Goal: Information Seeking & Learning: Find specific fact

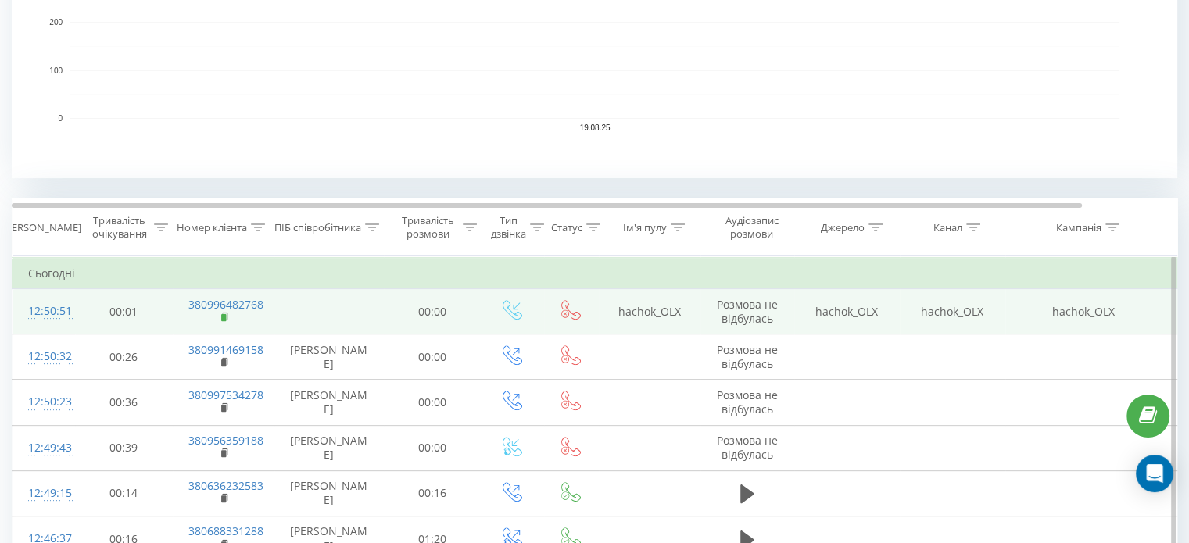
click at [222, 317] on rect at bounding box center [223, 317] width 5 height 7
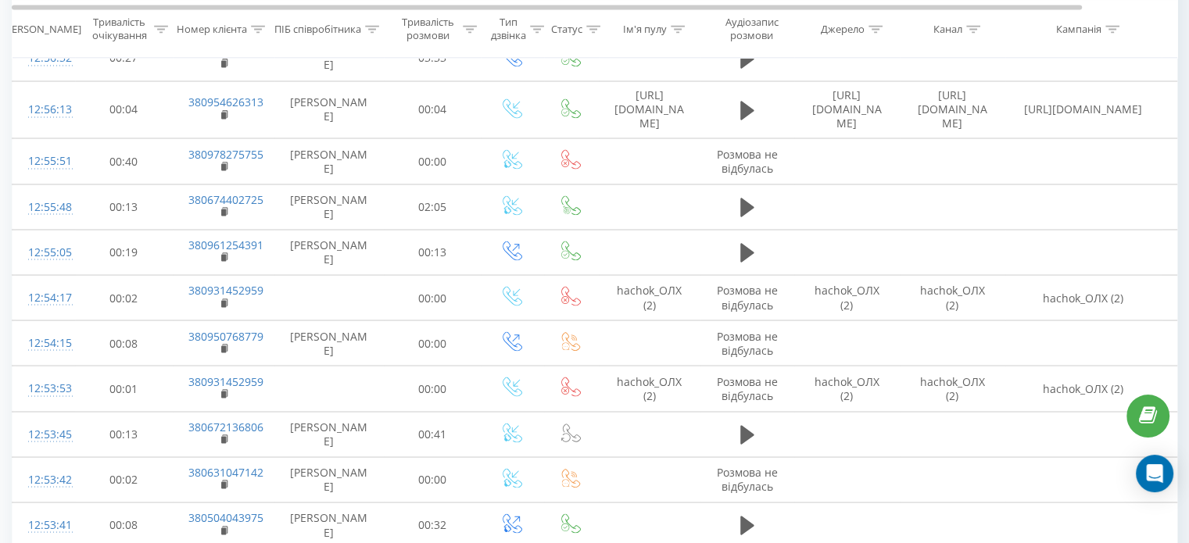
scroll to position [2833, 0]
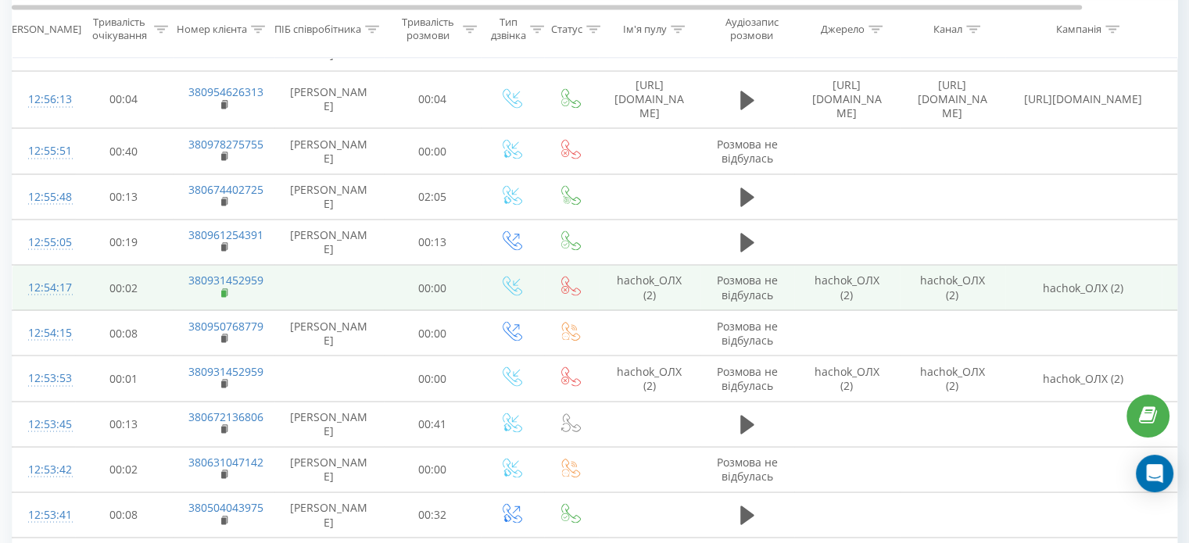
click at [221, 297] on rect at bounding box center [223, 293] width 5 height 7
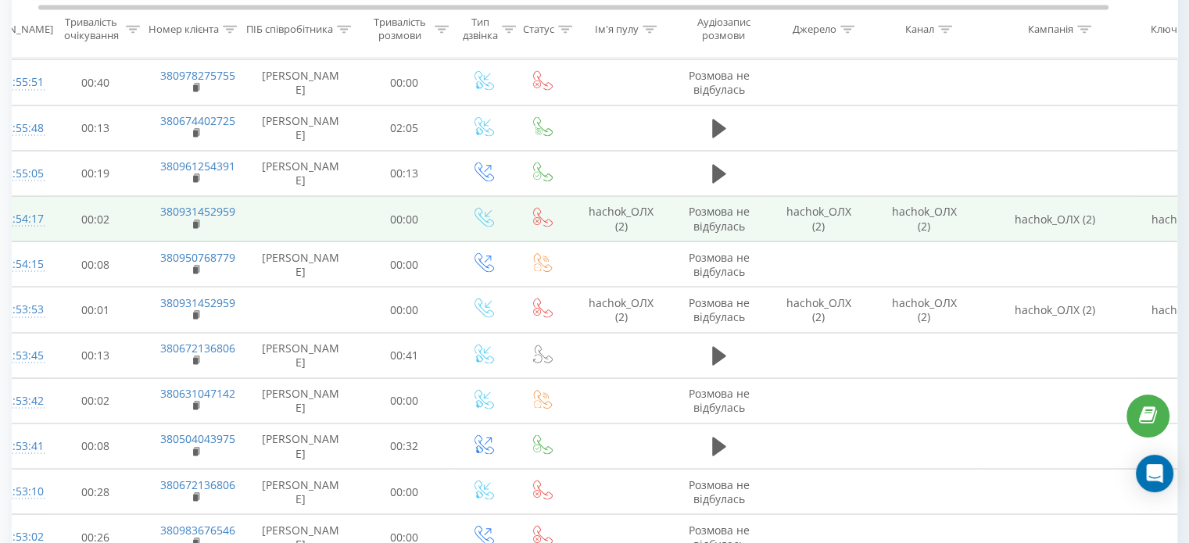
scroll to position [0, 28]
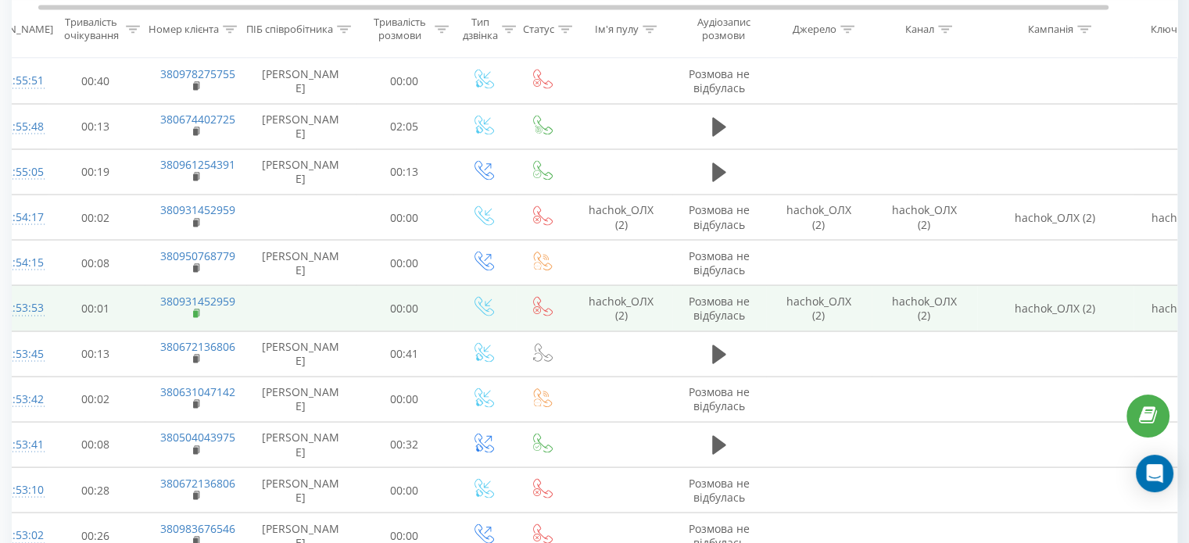
click at [195, 317] on rect at bounding box center [195, 313] width 5 height 7
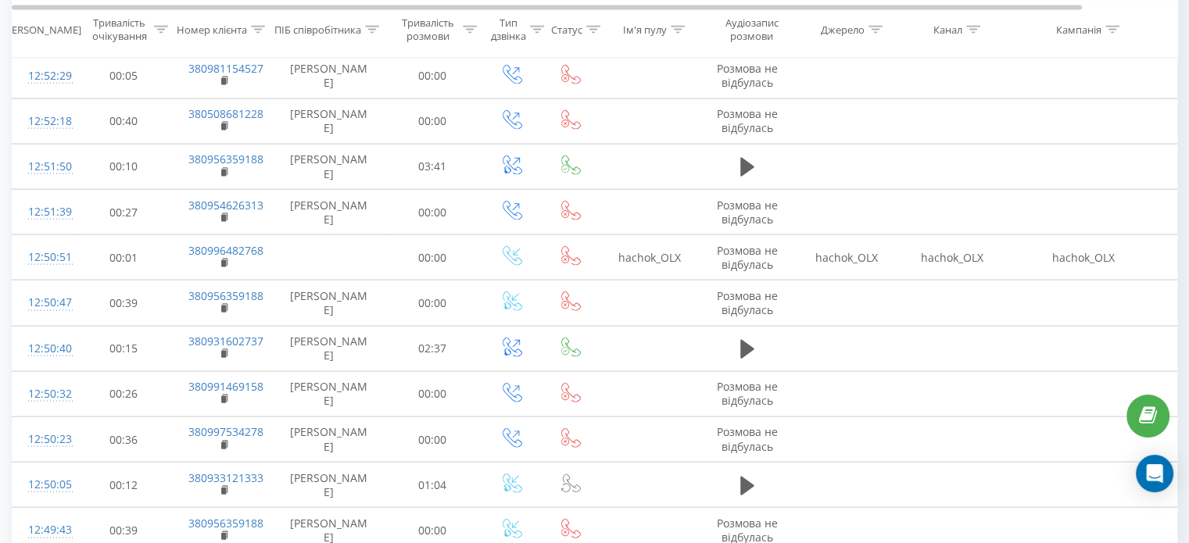
scroll to position [0, 0]
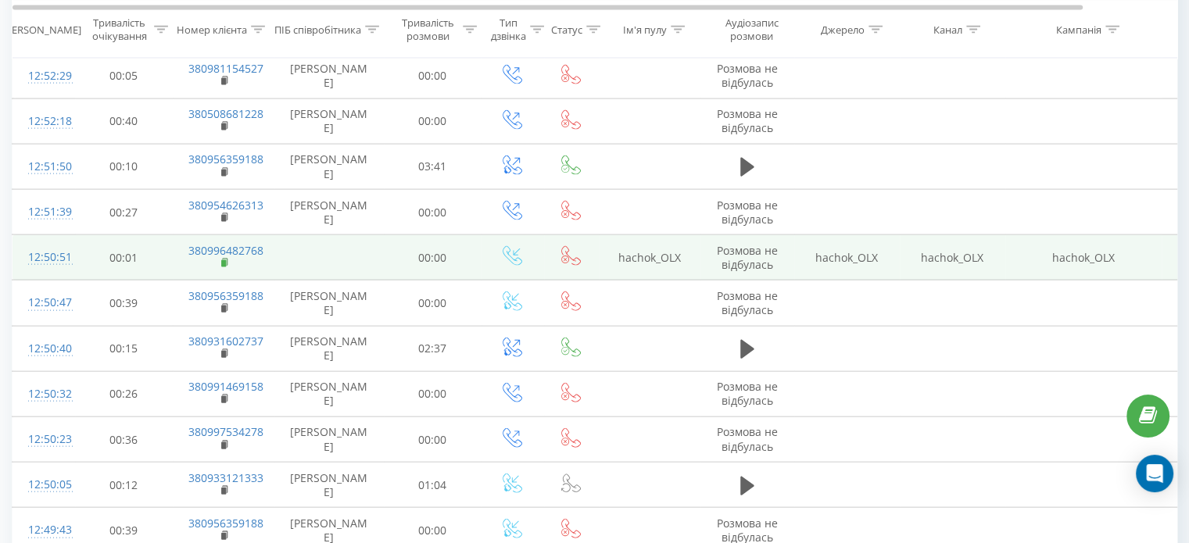
click at [221, 267] on rect at bounding box center [223, 263] width 5 height 7
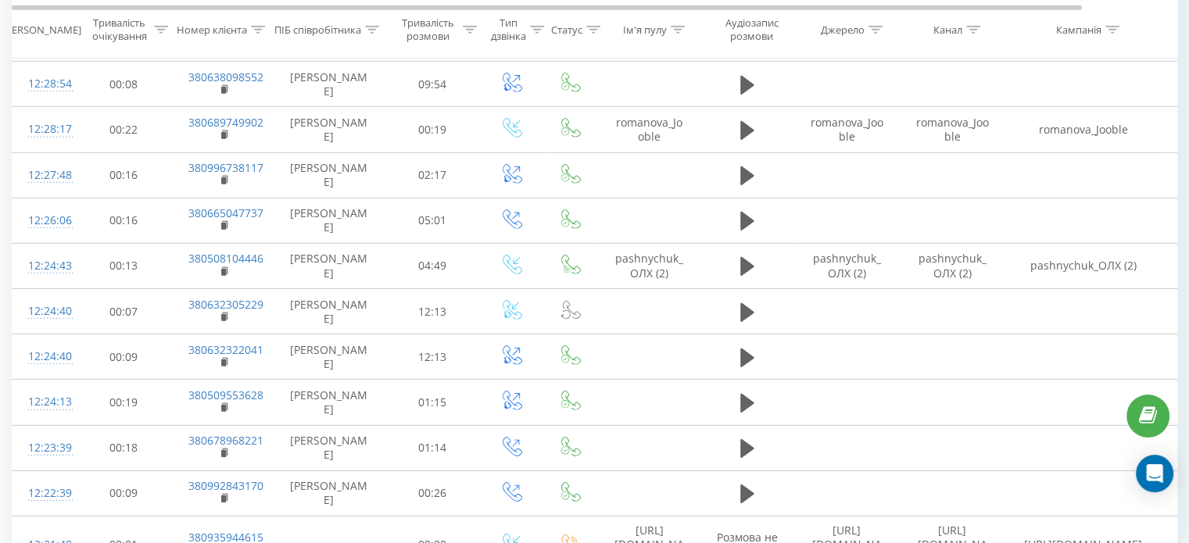
scroll to position [4863, 0]
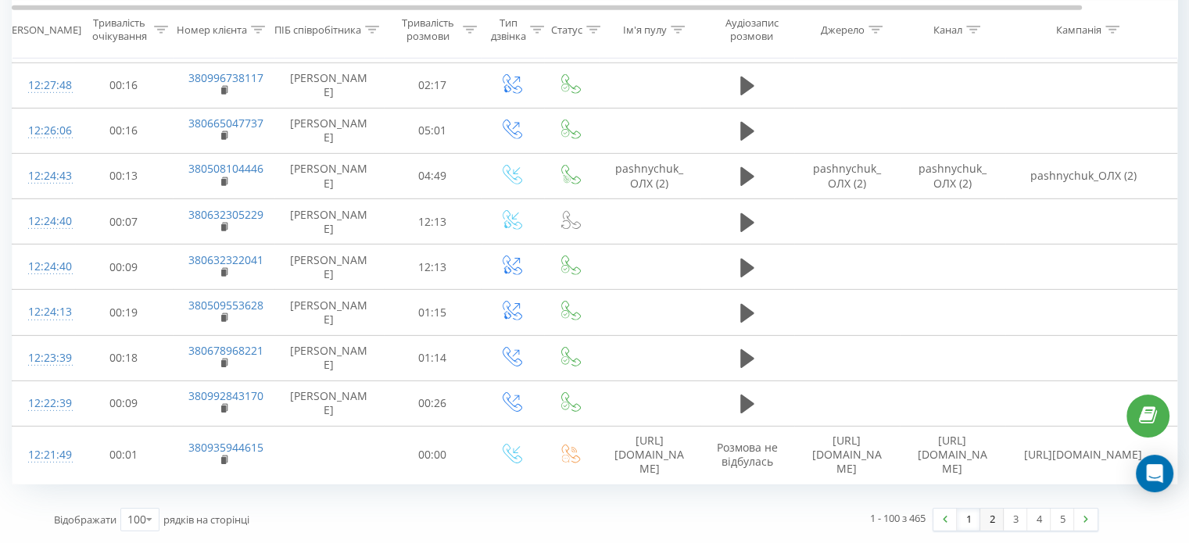
click at [995, 524] on link "2" at bounding box center [991, 520] width 23 height 22
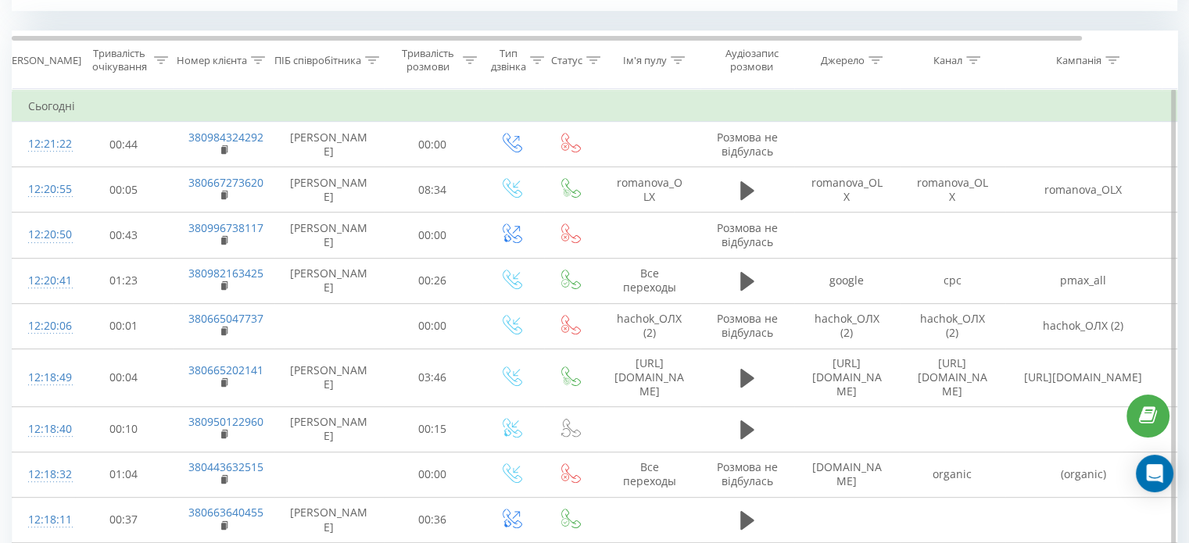
scroll to position [635, 0]
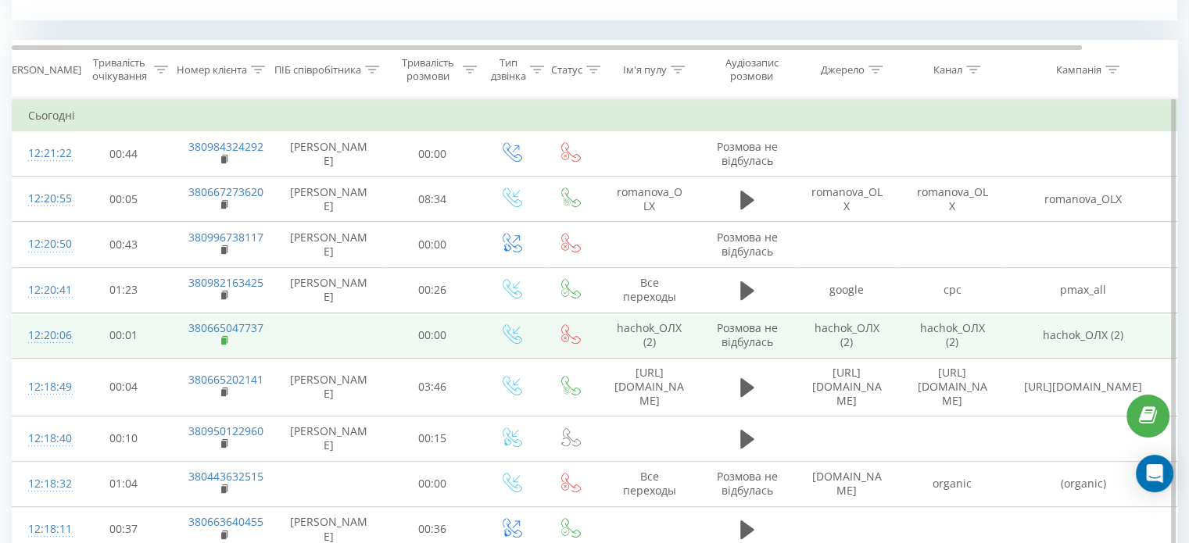
click at [224, 342] on rect at bounding box center [223, 341] width 5 height 7
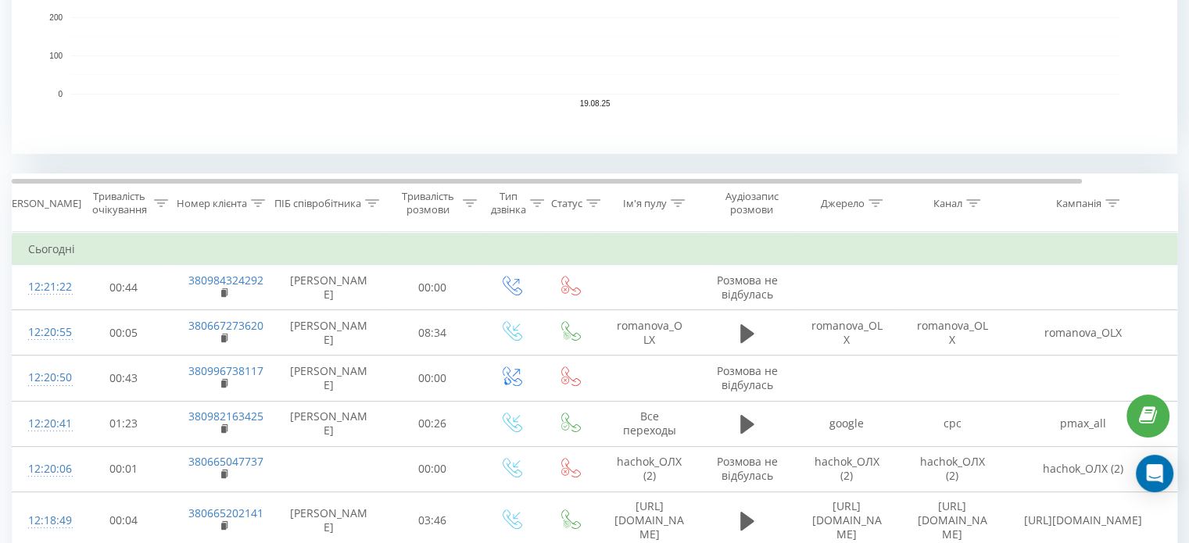
scroll to position [500, 0]
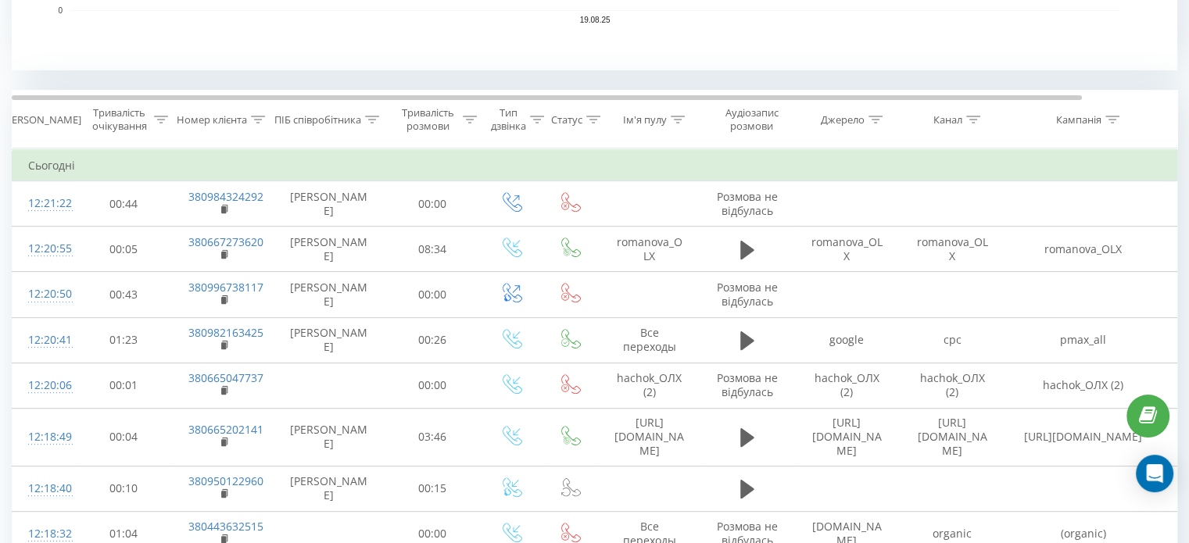
scroll to position [588, 0]
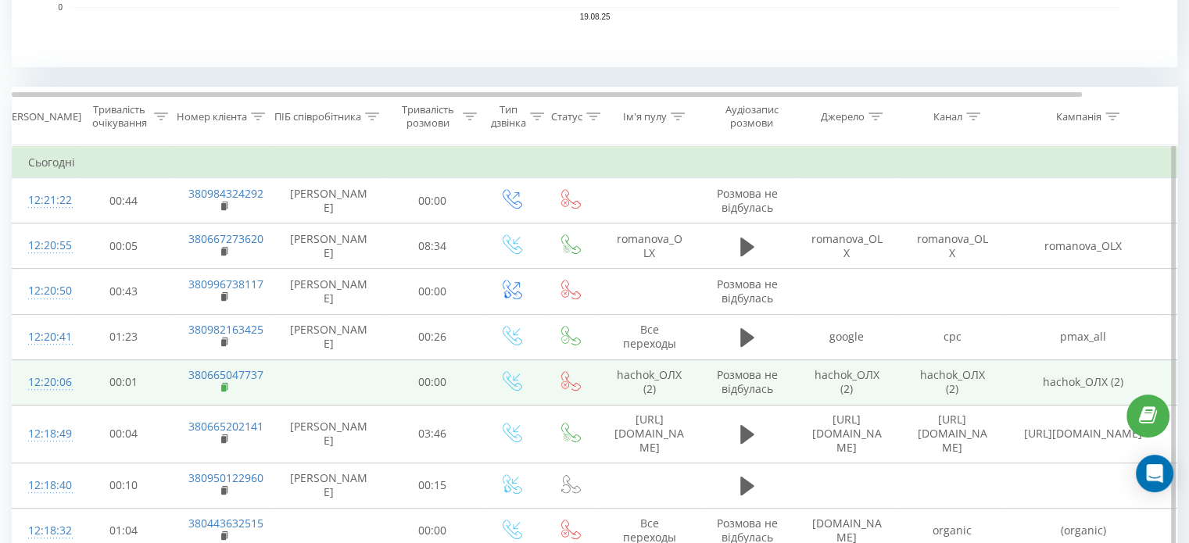
click at [227, 388] on icon at bounding box center [225, 387] width 9 height 11
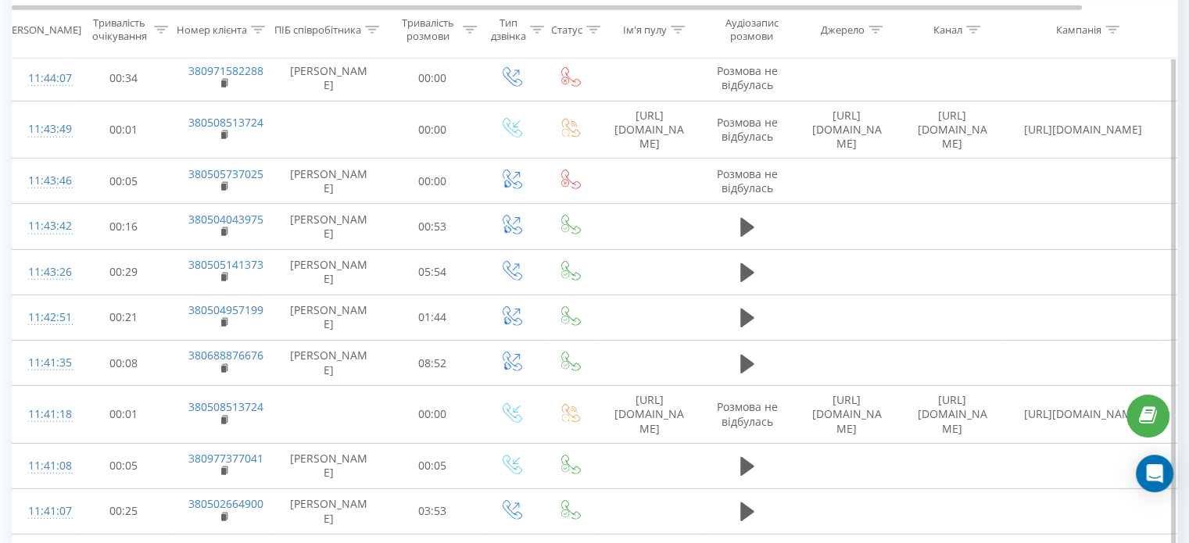
scroll to position [4826, 0]
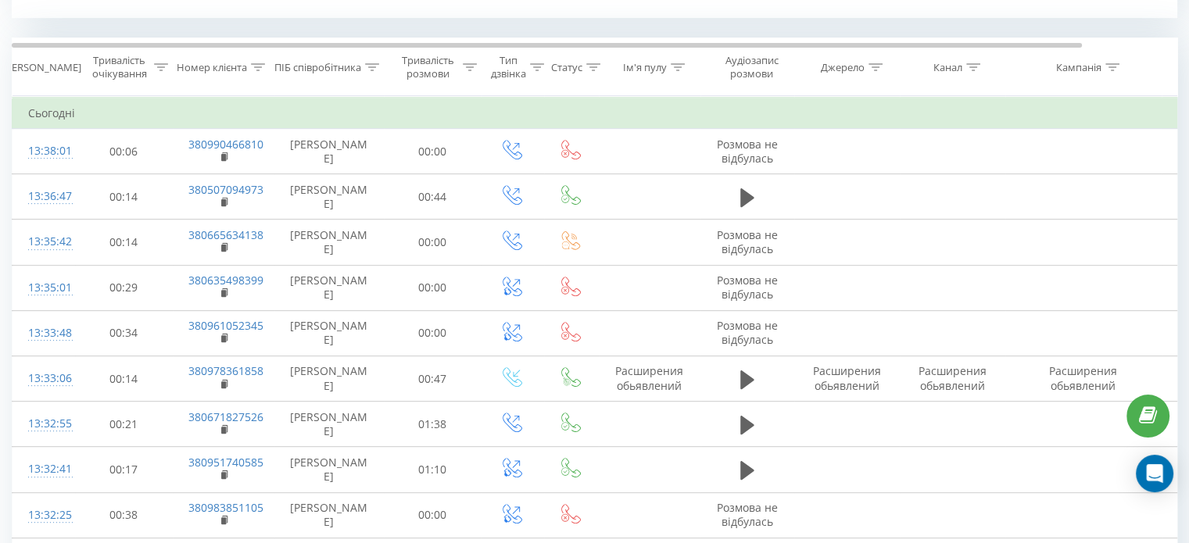
scroll to position [635, 0]
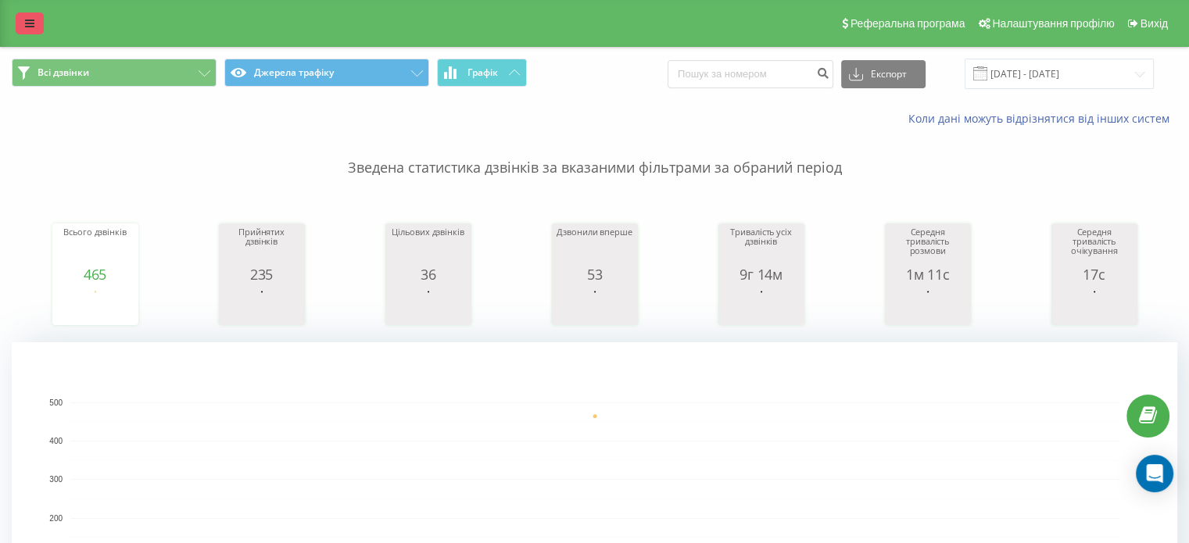
click at [29, 20] on icon at bounding box center [29, 23] width 9 height 11
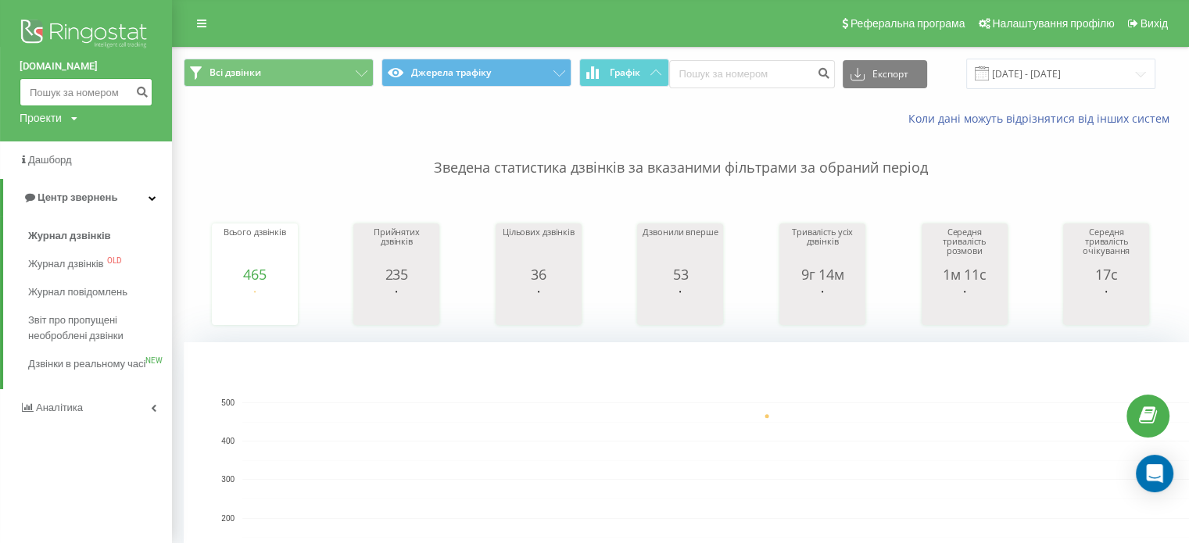
click at [63, 92] on input at bounding box center [86, 92] width 133 height 28
paste input "380935561405"
type input "380935561405"
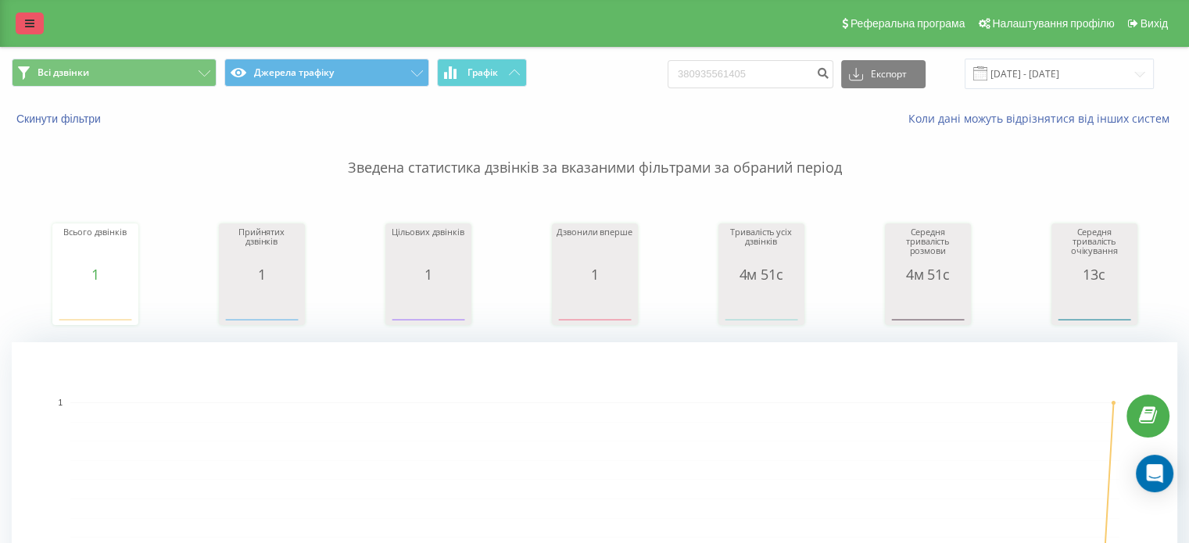
click at [19, 24] on link at bounding box center [30, 24] width 28 height 22
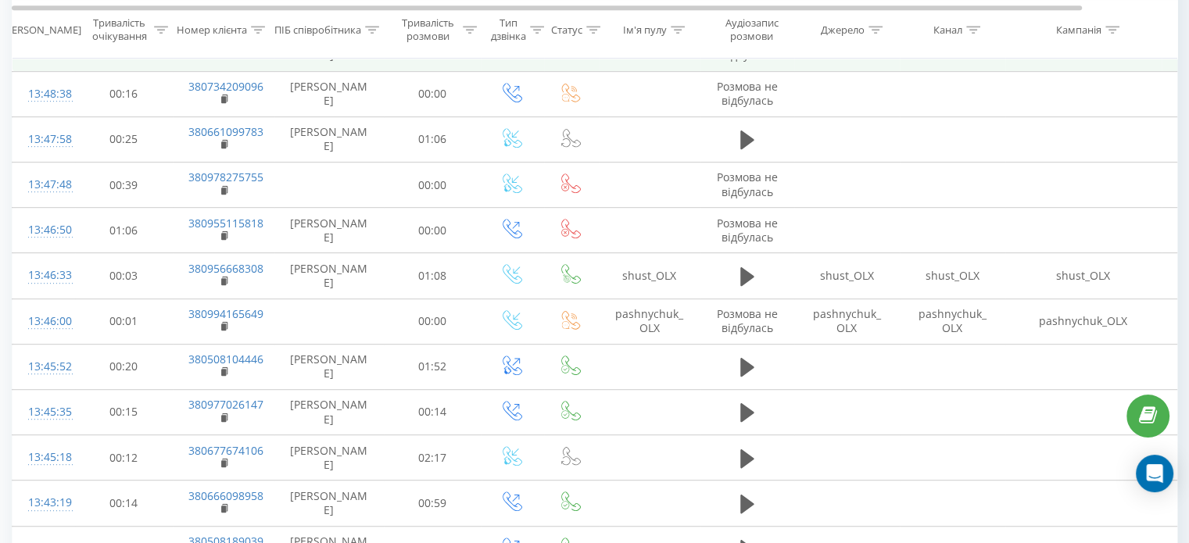
scroll to position [891, 0]
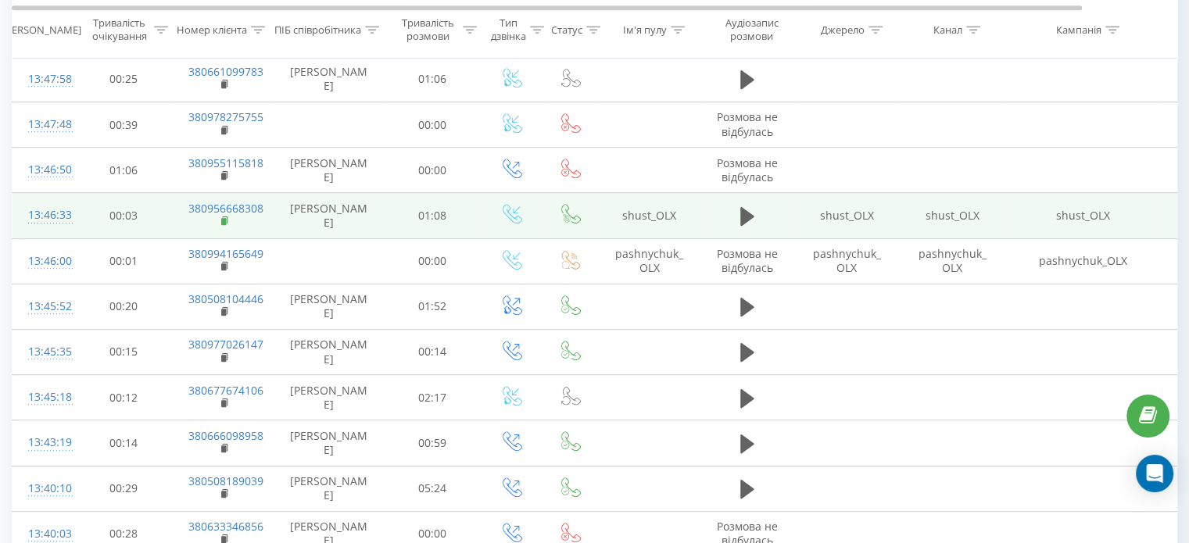
click at [222, 218] on rect at bounding box center [223, 221] width 5 height 7
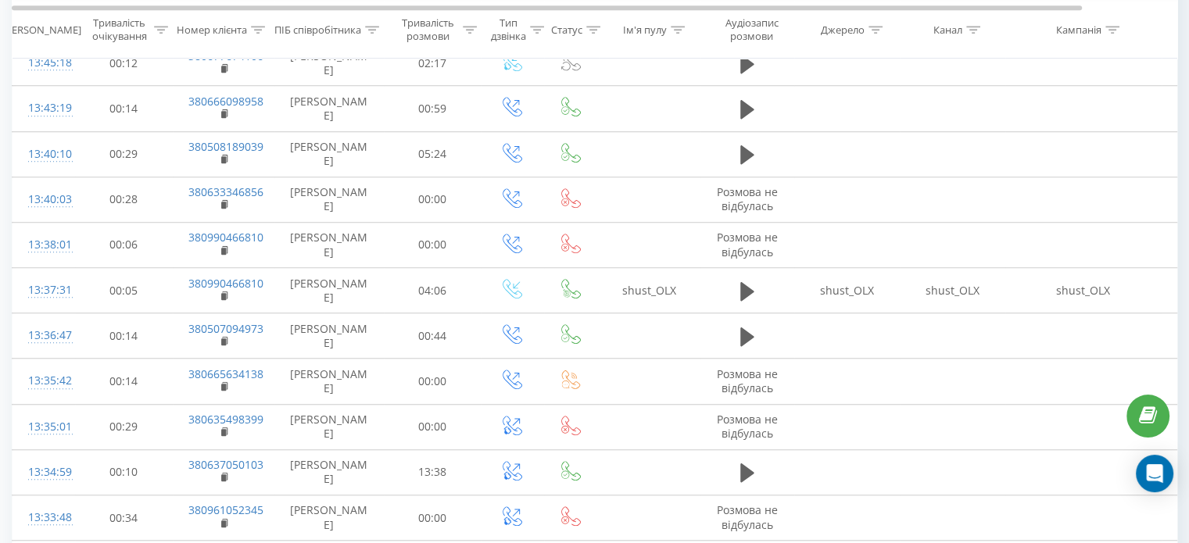
scroll to position [1227, 0]
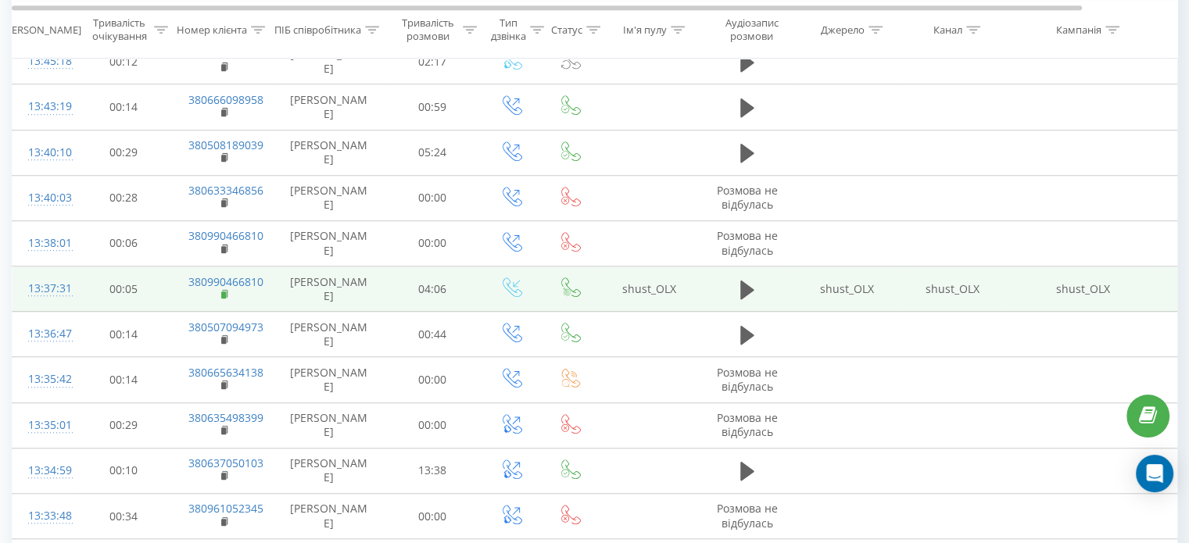
click at [227, 297] on icon at bounding box center [224, 293] width 5 height 7
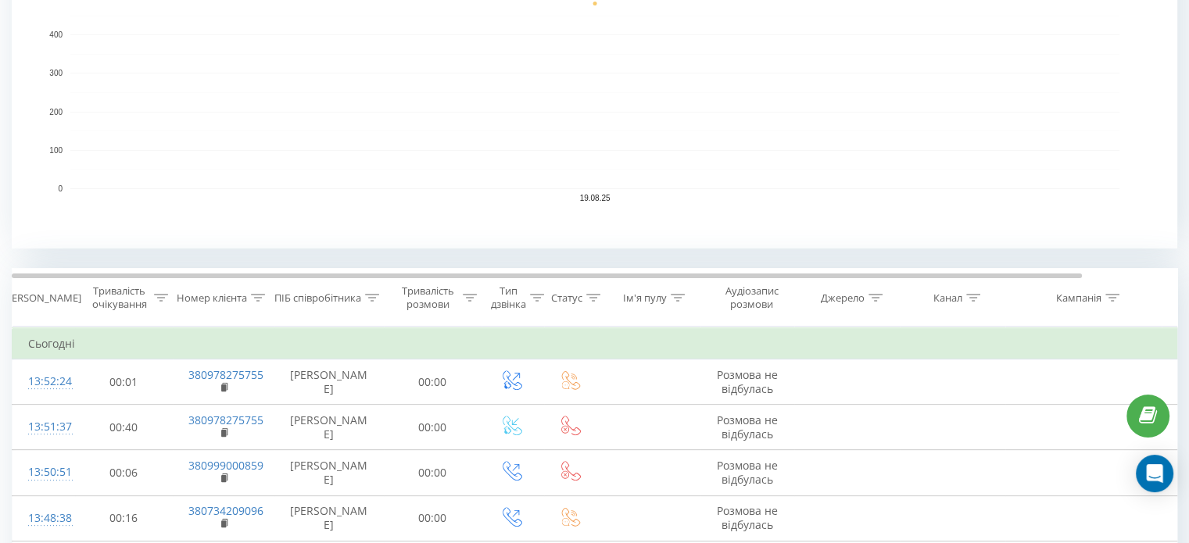
scroll to position [384, 0]
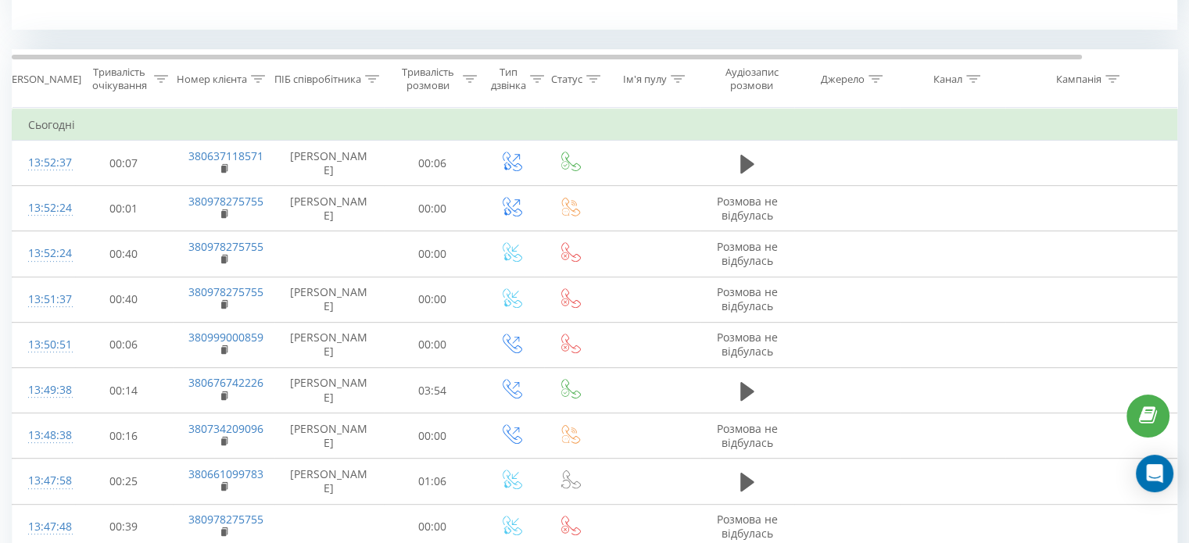
scroll to position [627, 0]
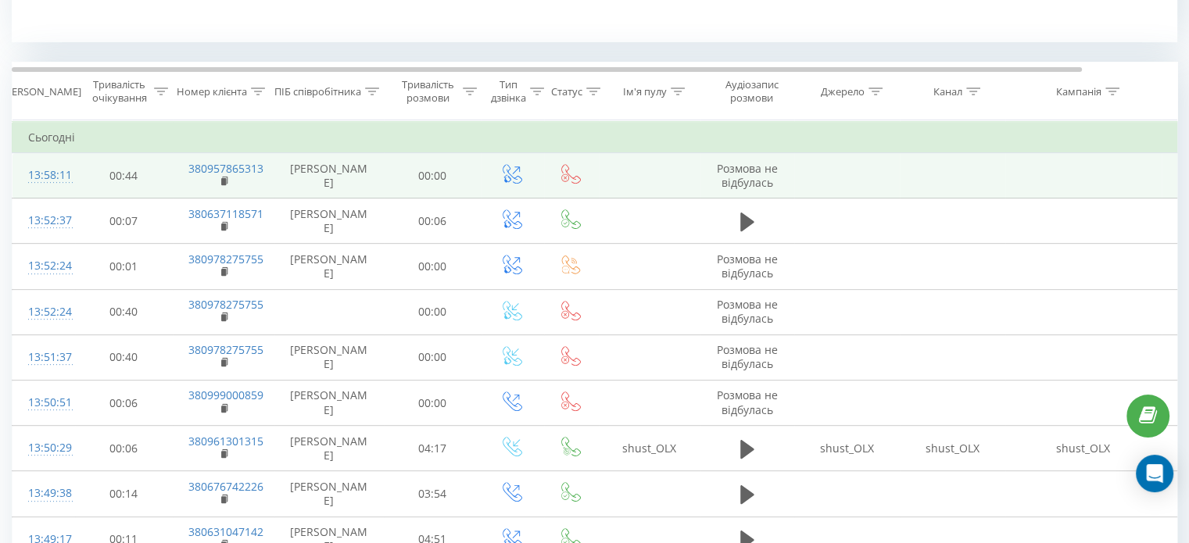
scroll to position [613, 0]
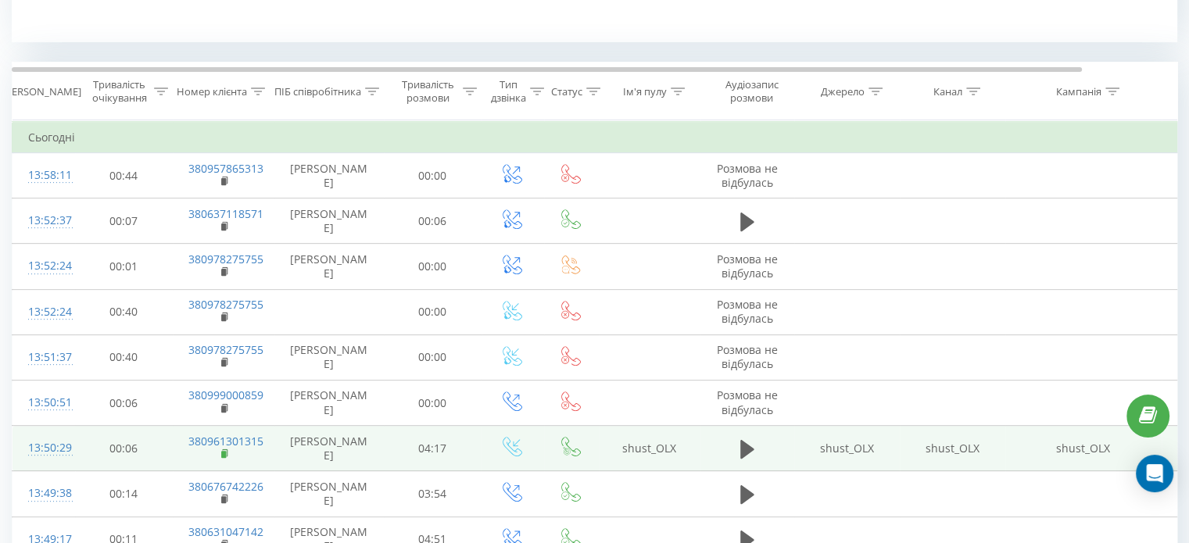
click at [223, 451] on rect at bounding box center [223, 454] width 5 height 7
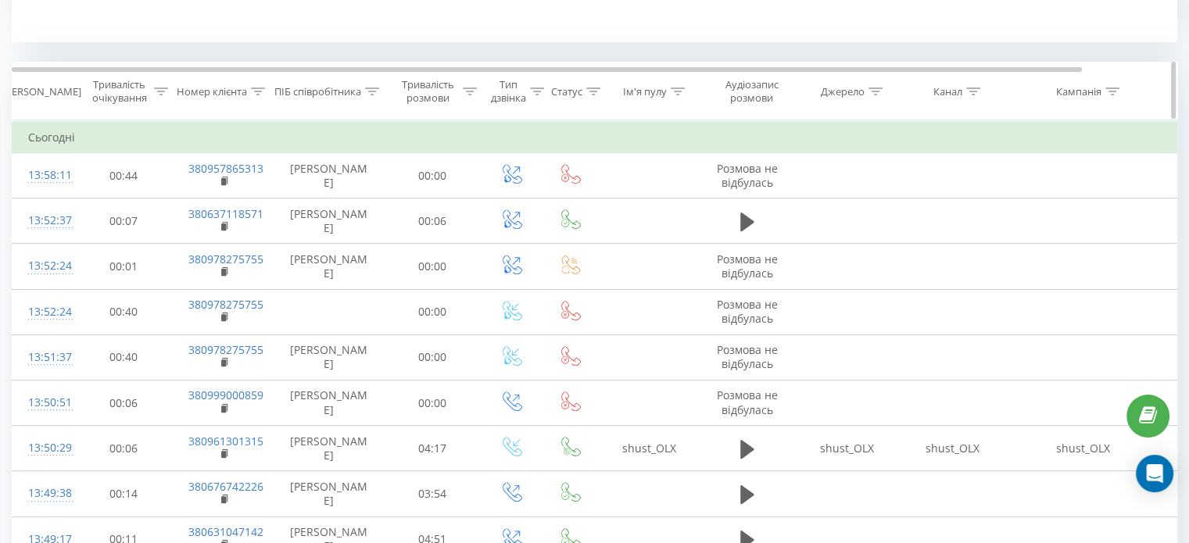
click at [373, 90] on icon at bounding box center [372, 92] width 14 height 8
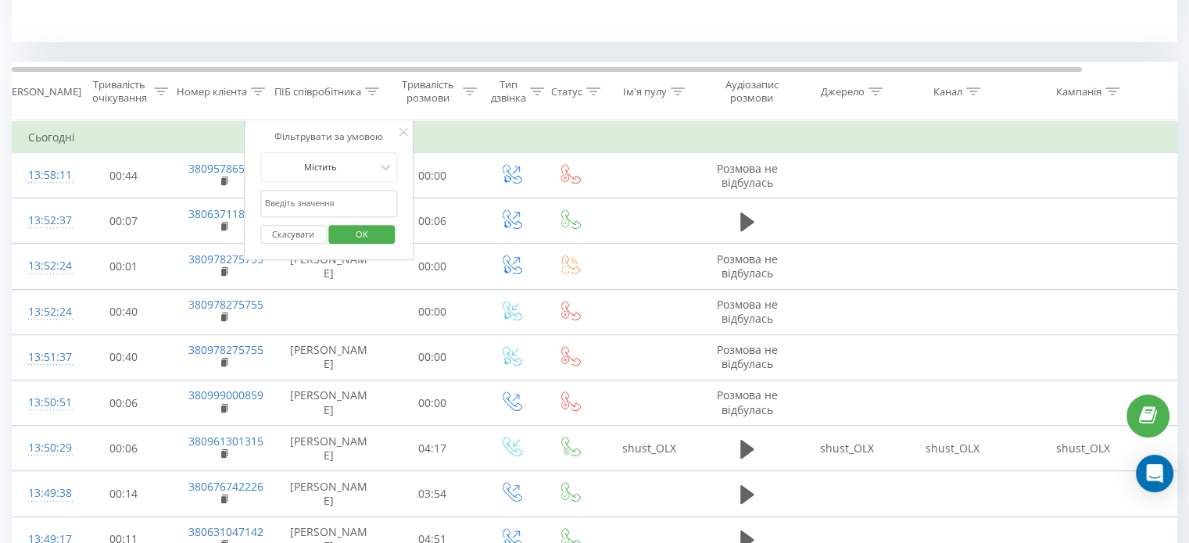
click at [324, 188] on form "Містить Скасувати OK" at bounding box center [329, 202] width 138 height 100
click at [321, 202] on input "text" at bounding box center [329, 203] width 138 height 27
type input "шуст"
click at [353, 227] on span "OK" at bounding box center [362, 234] width 44 height 24
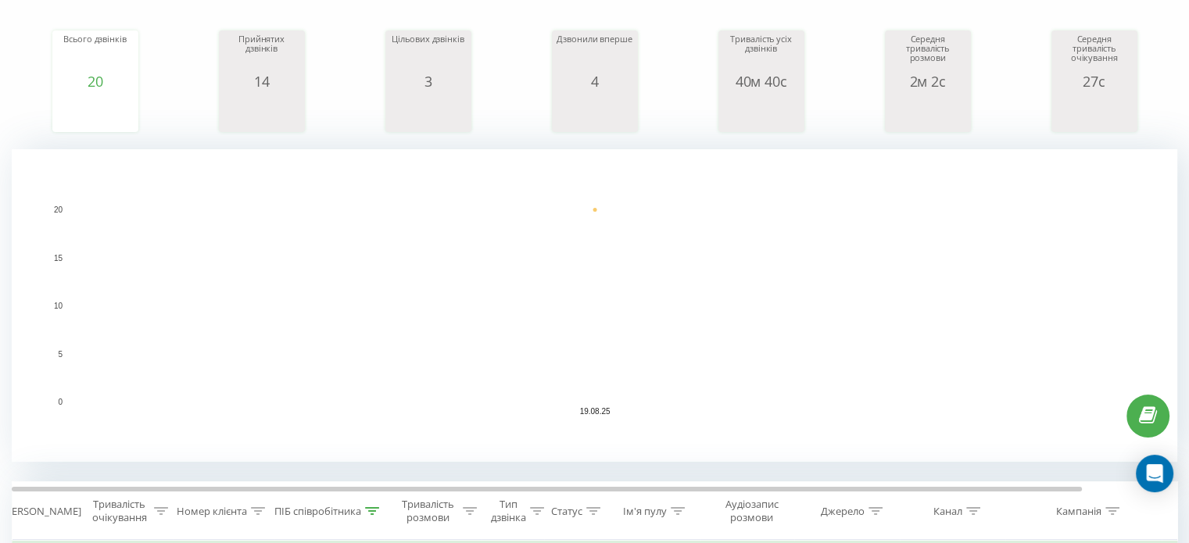
scroll to position [194, 0]
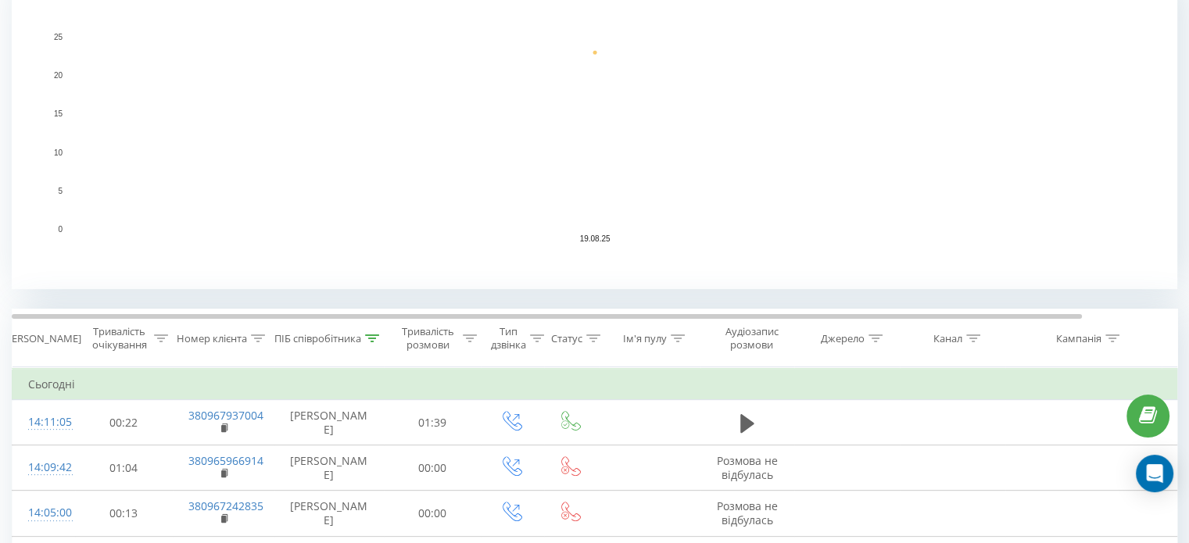
scroll to position [367, 0]
click at [371, 339] on icon at bounding box center [372, 337] width 14 height 8
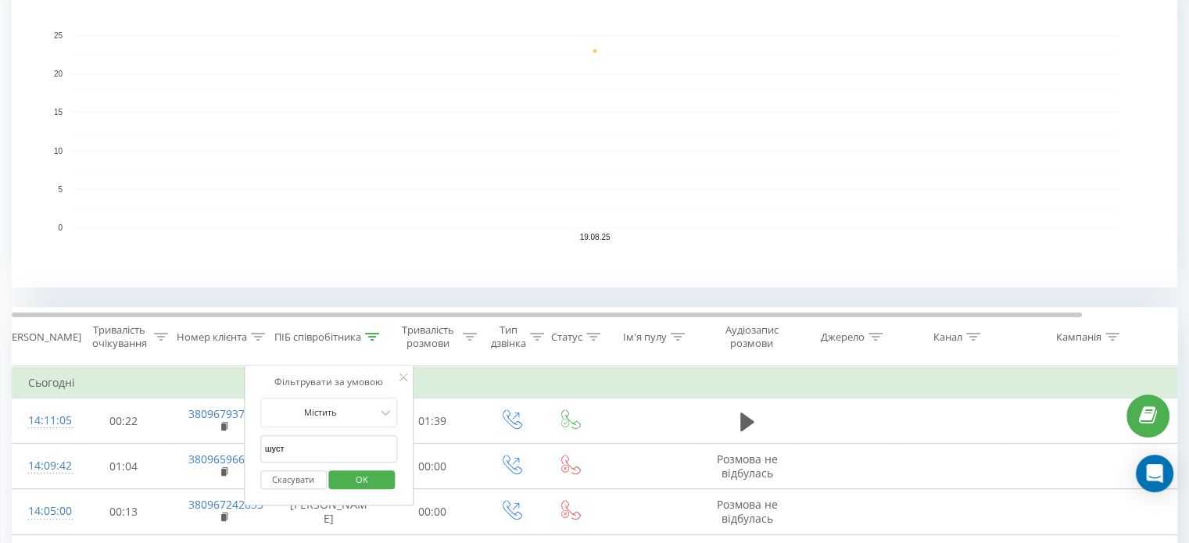
click at [319, 439] on input "шуст" at bounding box center [329, 448] width 138 height 27
click button "OK" at bounding box center [362, 481] width 66 height 20
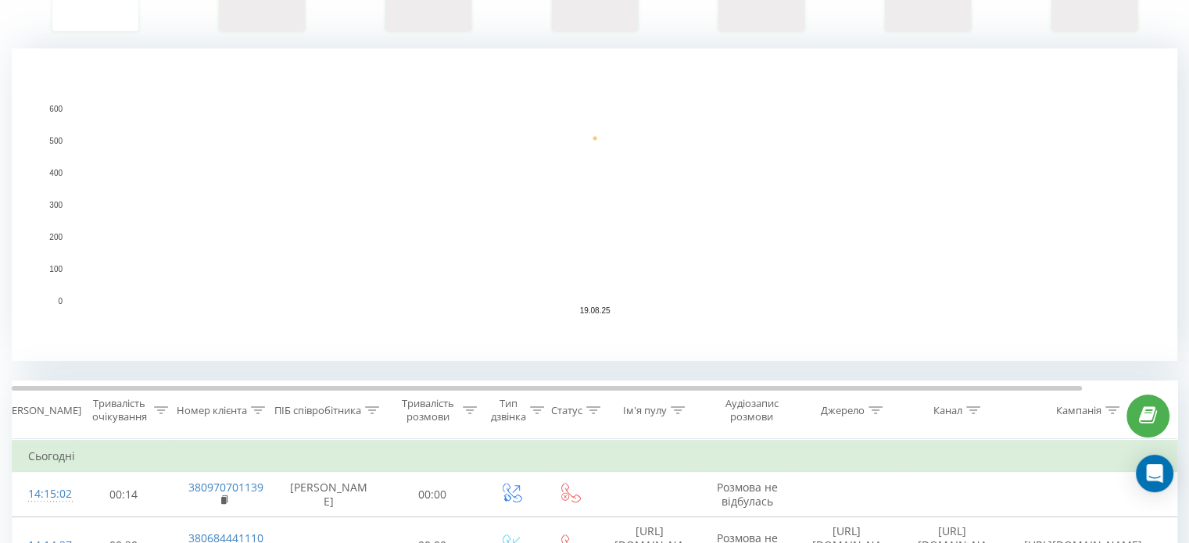
scroll to position [266, 0]
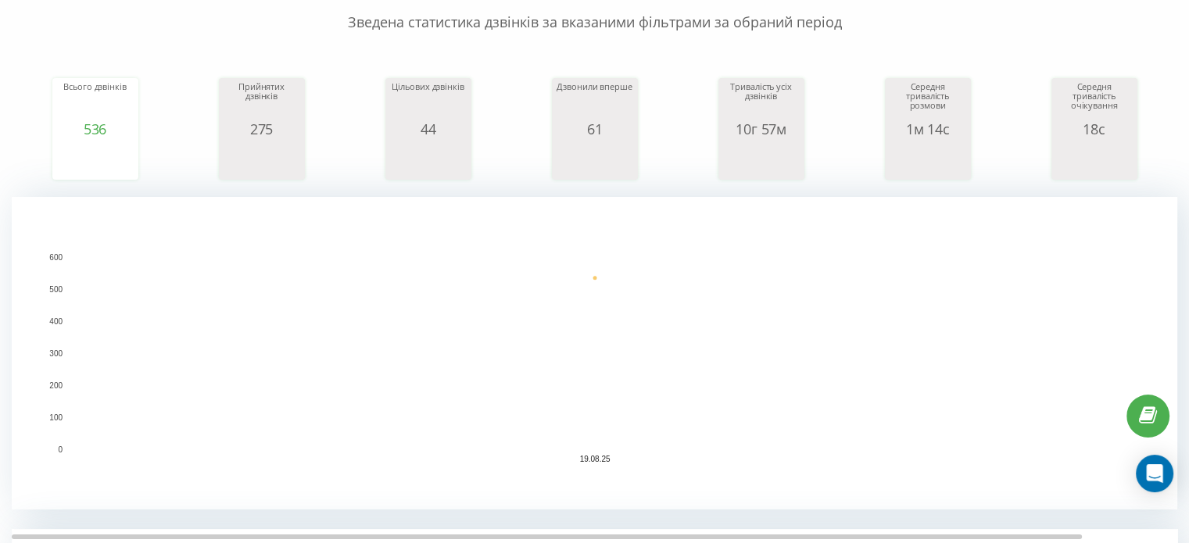
scroll to position [124, 0]
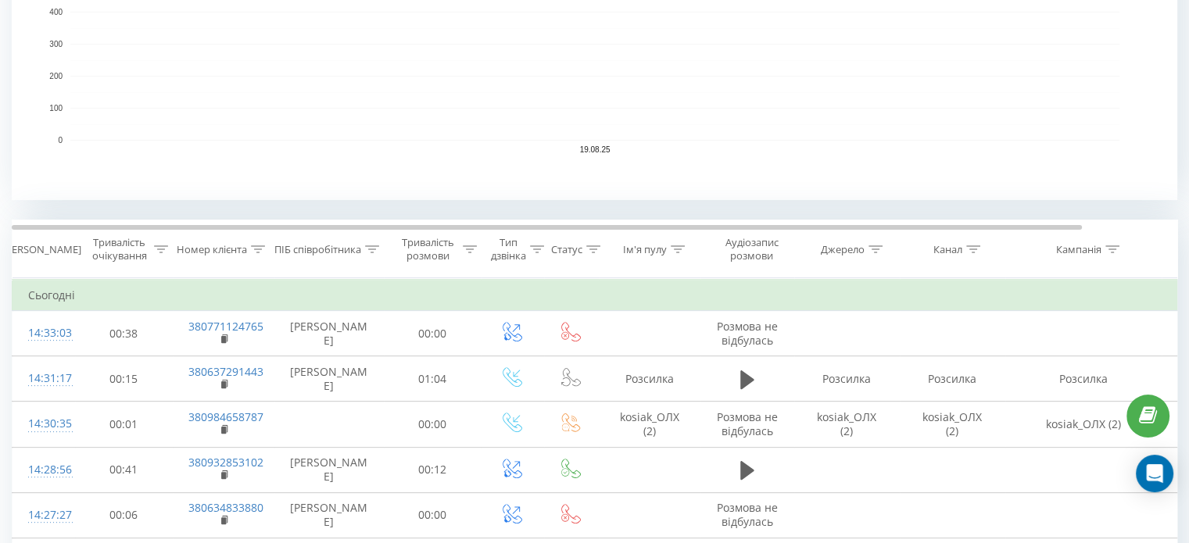
scroll to position [457, 0]
click at [370, 251] on div at bounding box center [372, 248] width 14 height 13
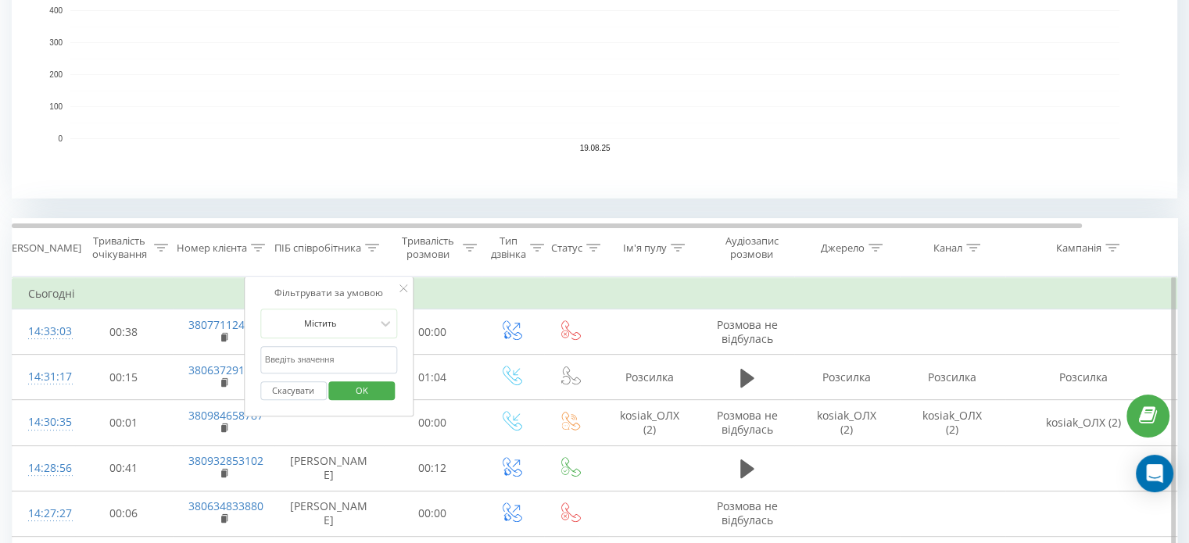
click at [317, 356] on input "text" at bounding box center [329, 359] width 138 height 27
click at [363, 378] on span "OK" at bounding box center [362, 390] width 44 height 24
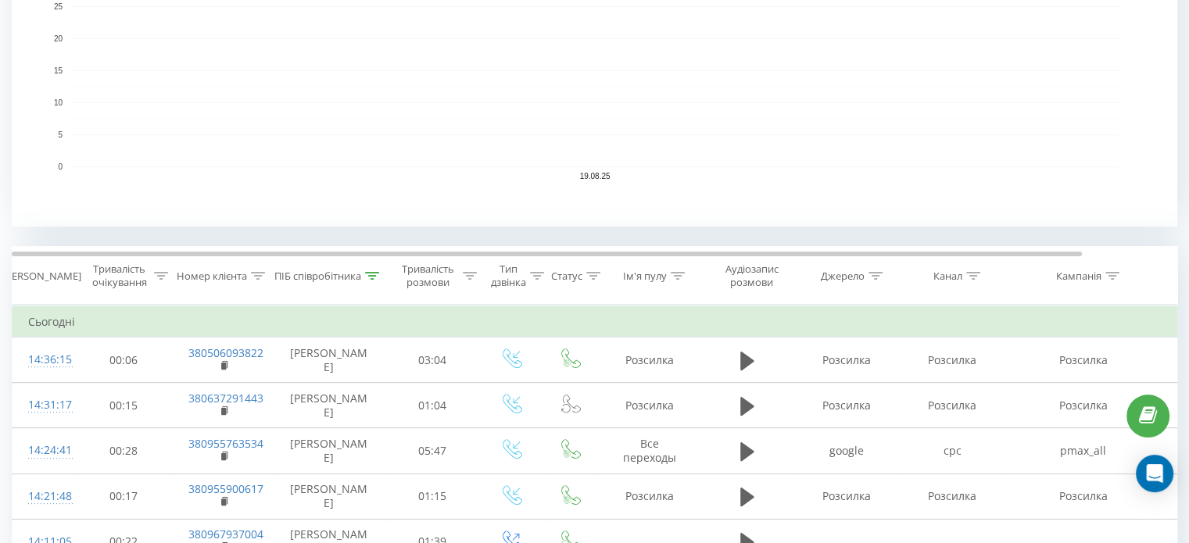
scroll to position [430, 0]
click at [375, 275] on icon at bounding box center [372, 274] width 14 height 8
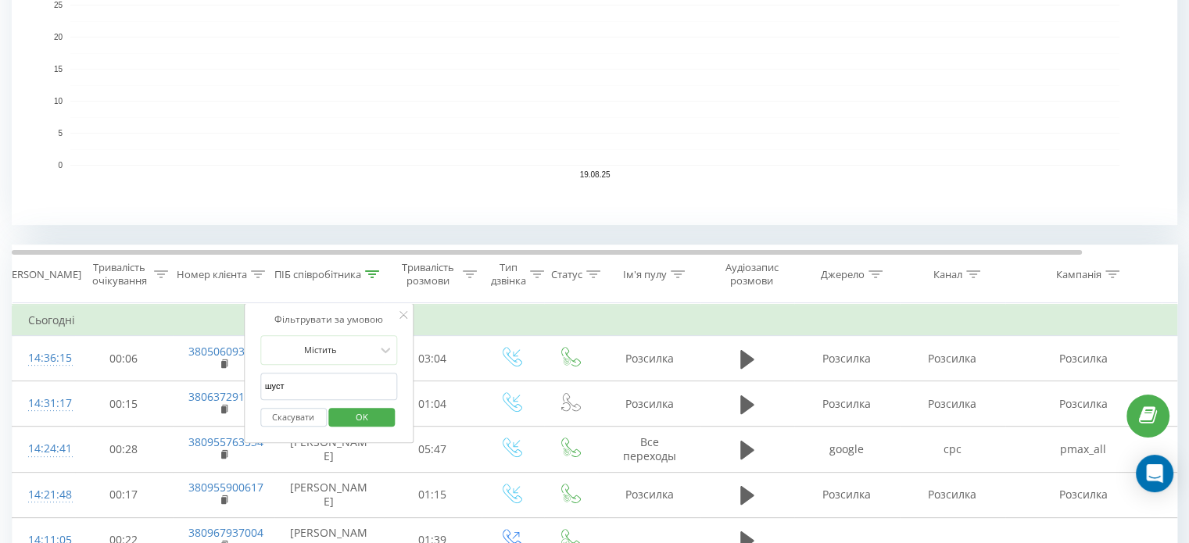
click at [331, 391] on input "шуст" at bounding box center [329, 386] width 138 height 27
type input "ш"
click at [341, 410] on span "OK" at bounding box center [362, 417] width 44 height 24
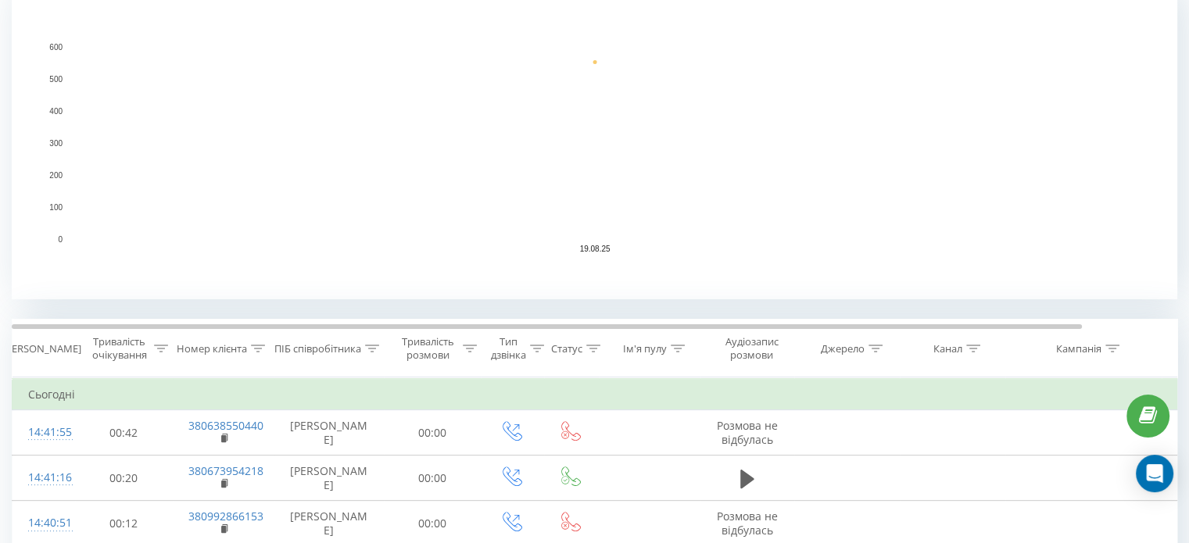
scroll to position [482, 0]
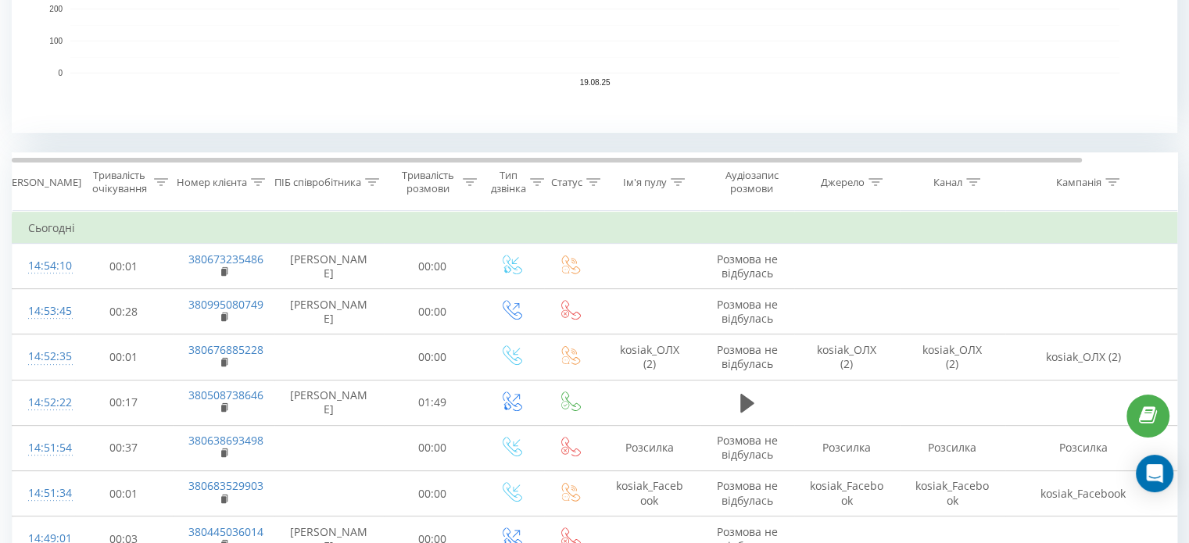
scroll to position [522, 0]
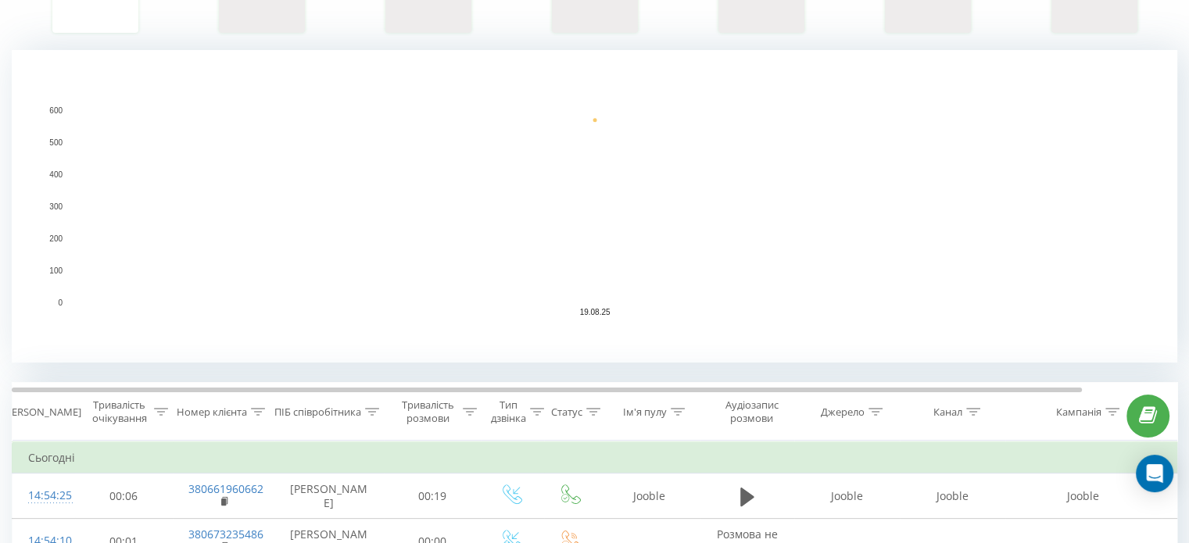
scroll to position [458, 0]
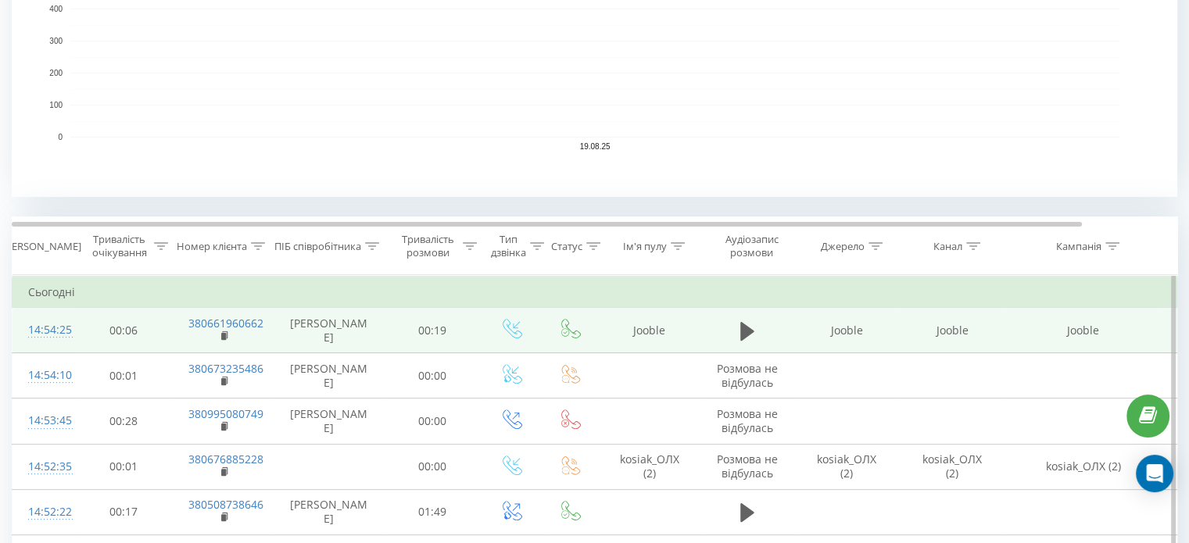
click at [217, 335] on td "380661960662" at bounding box center [224, 330] width 102 height 45
click at [222, 336] on rect at bounding box center [223, 336] width 5 height 7
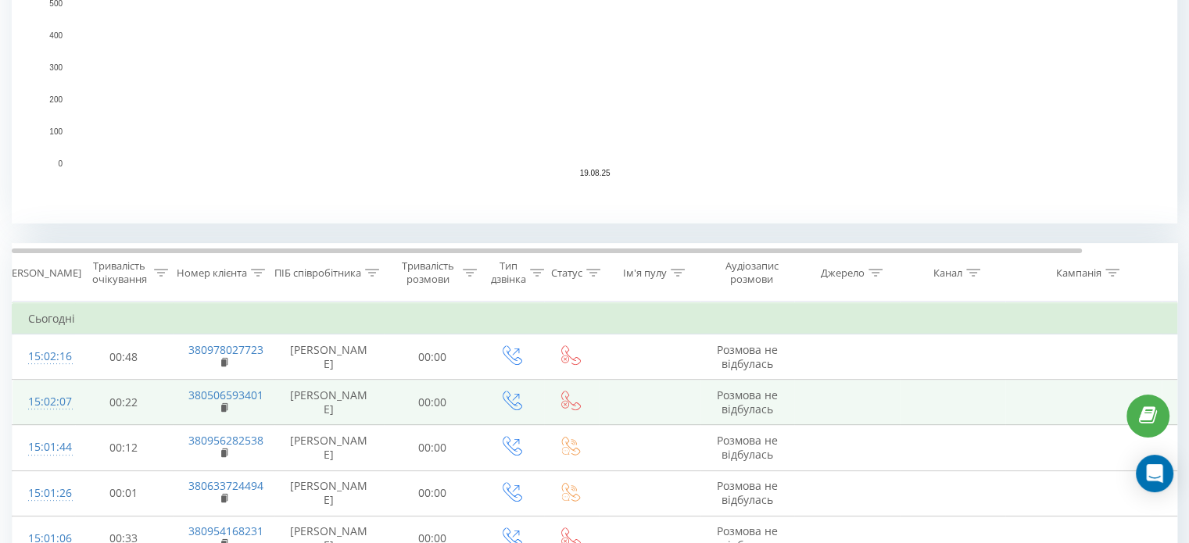
scroll to position [433, 0]
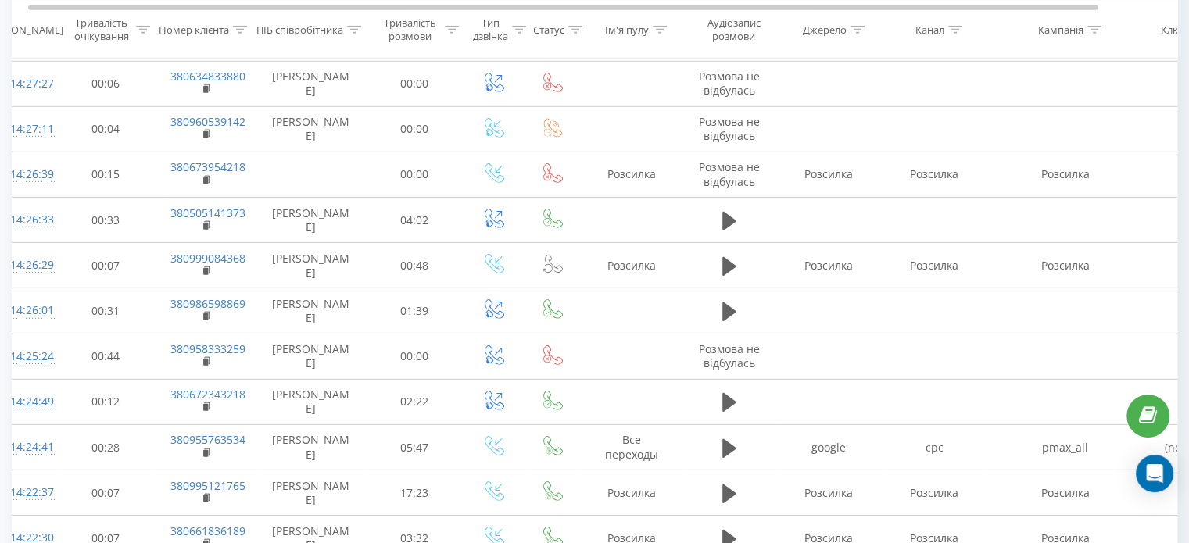
scroll to position [4703, 0]
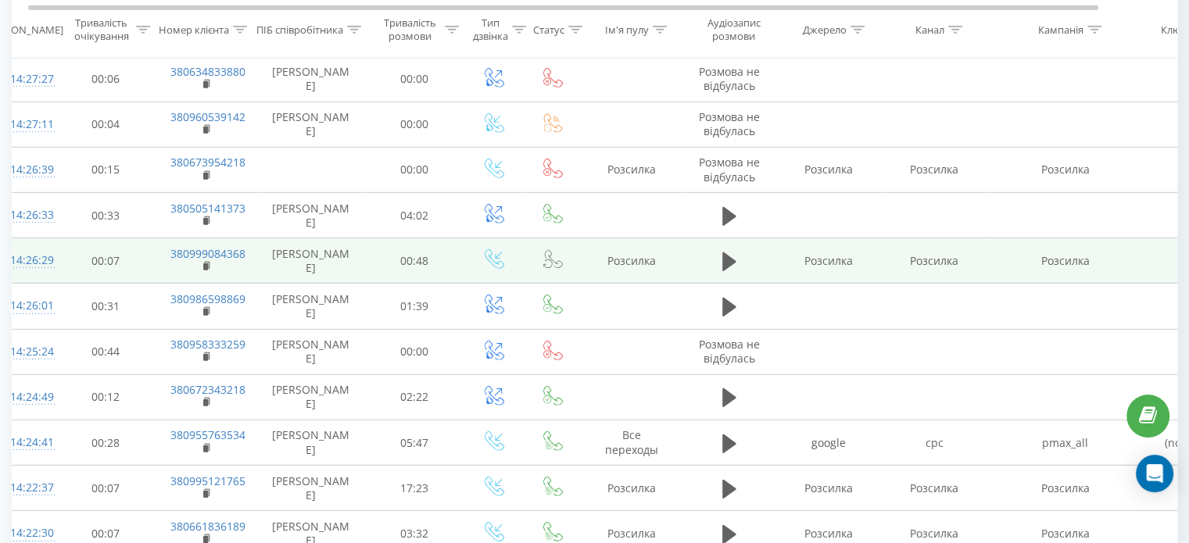
click at [109, 238] on td "00:07" at bounding box center [106, 260] width 98 height 45
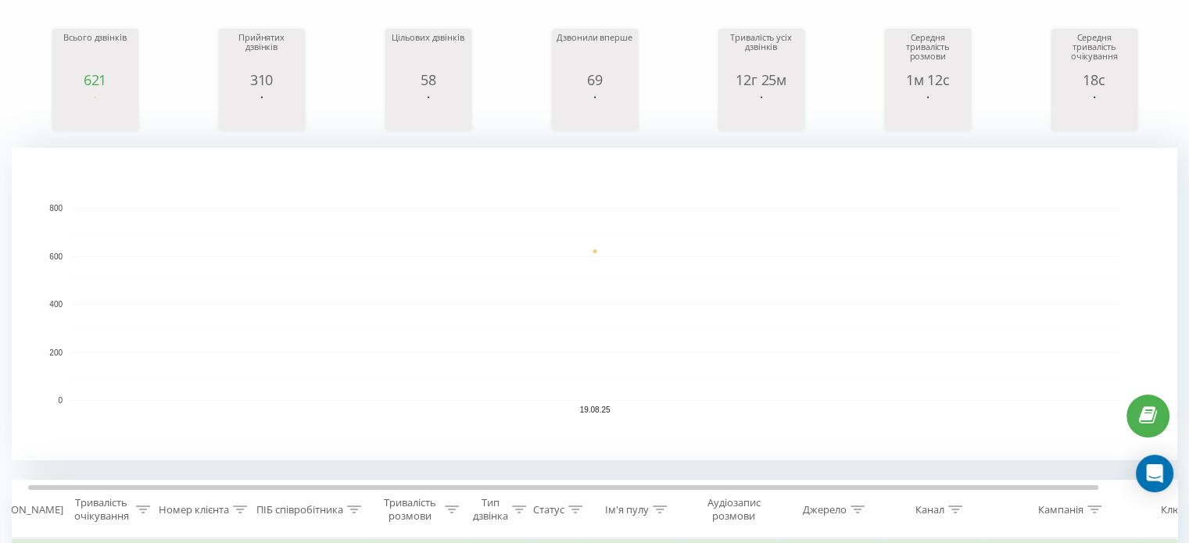
scroll to position [0, 0]
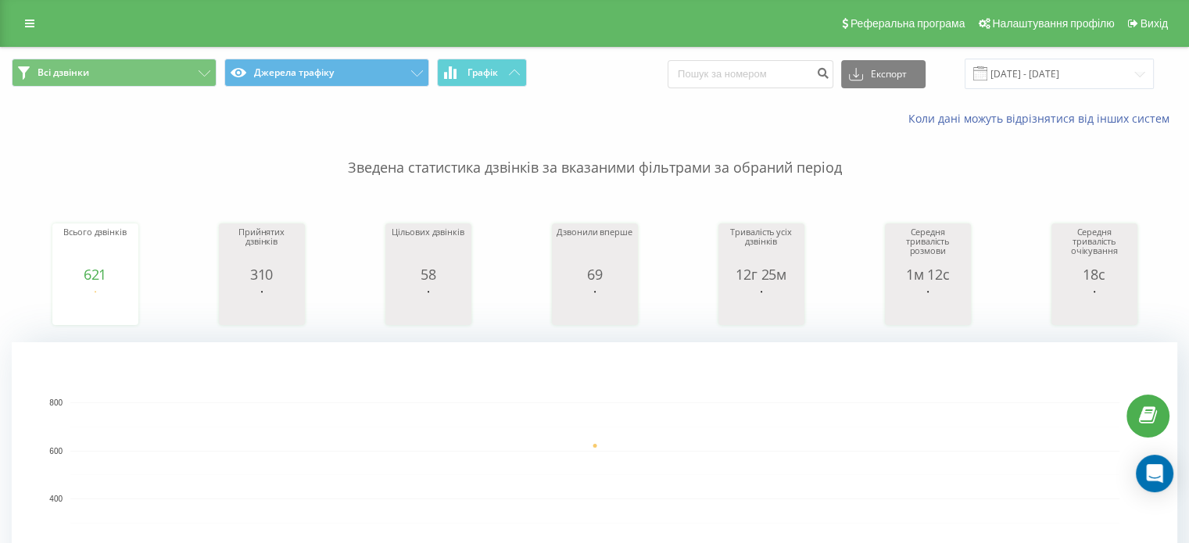
click at [15, 33] on div "Реферальна програма Налаштування профілю Вихід" at bounding box center [594, 23] width 1189 height 47
click at [21, 26] on link at bounding box center [30, 24] width 28 height 22
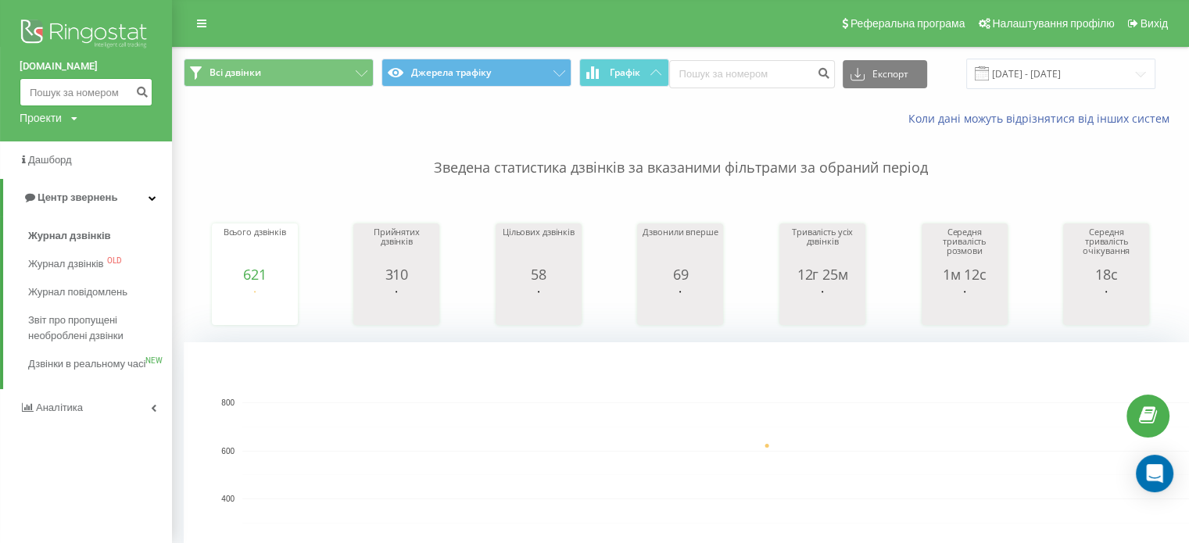
click at [67, 90] on input at bounding box center [86, 92] width 133 height 28
paste input "380984658787"
type input "380984658787"
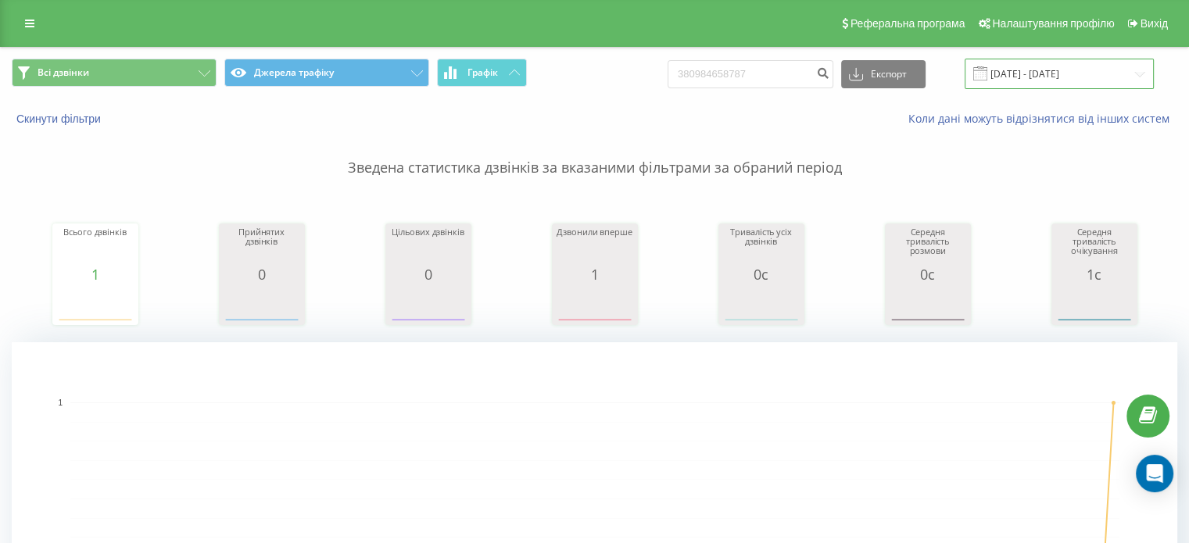
click at [1011, 81] on input "19.05.2025 - 19.08.2025" at bounding box center [1059, 74] width 189 height 30
click at [521, 472] on rect "A chart." at bounding box center [594, 499] width 1049 height 193
click at [34, 23] on icon at bounding box center [29, 23] width 9 height 11
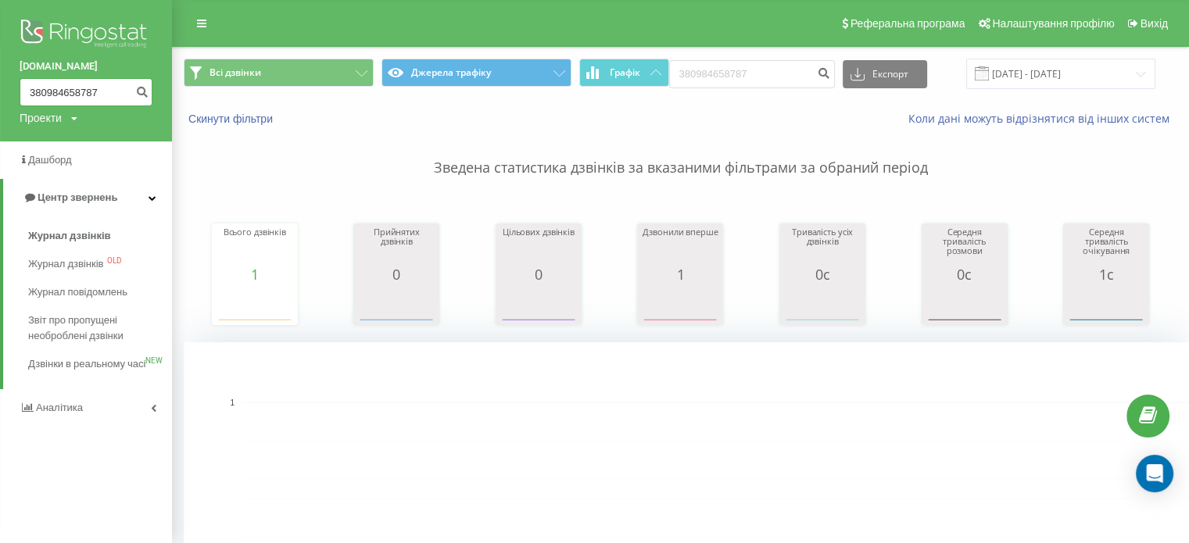
click at [66, 95] on input "380984658787" at bounding box center [86, 92] width 133 height 28
paste input "37456884"
type input "380937456884"
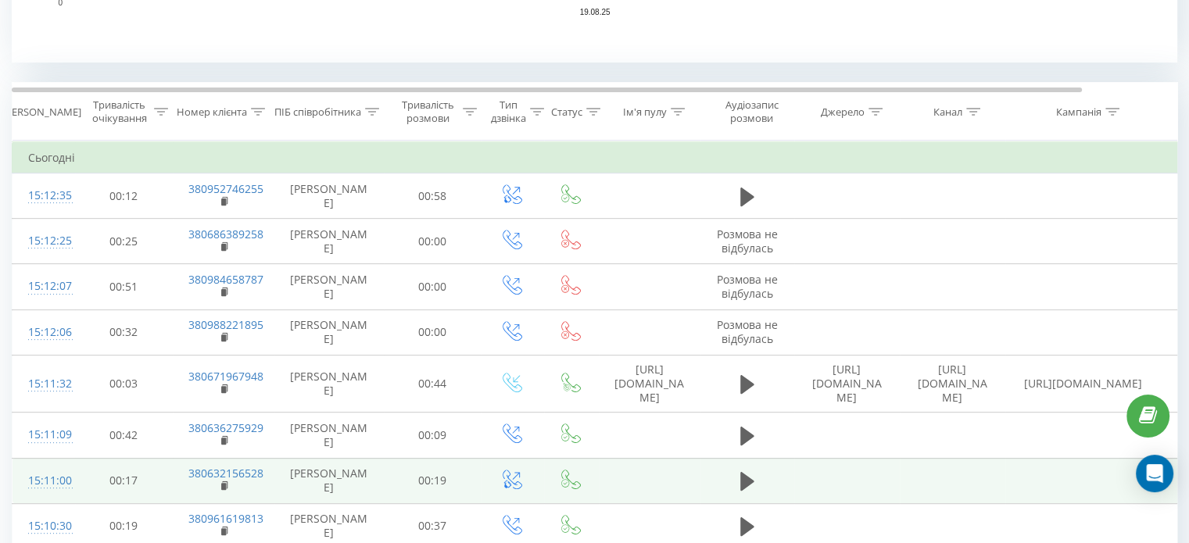
scroll to position [591, 0]
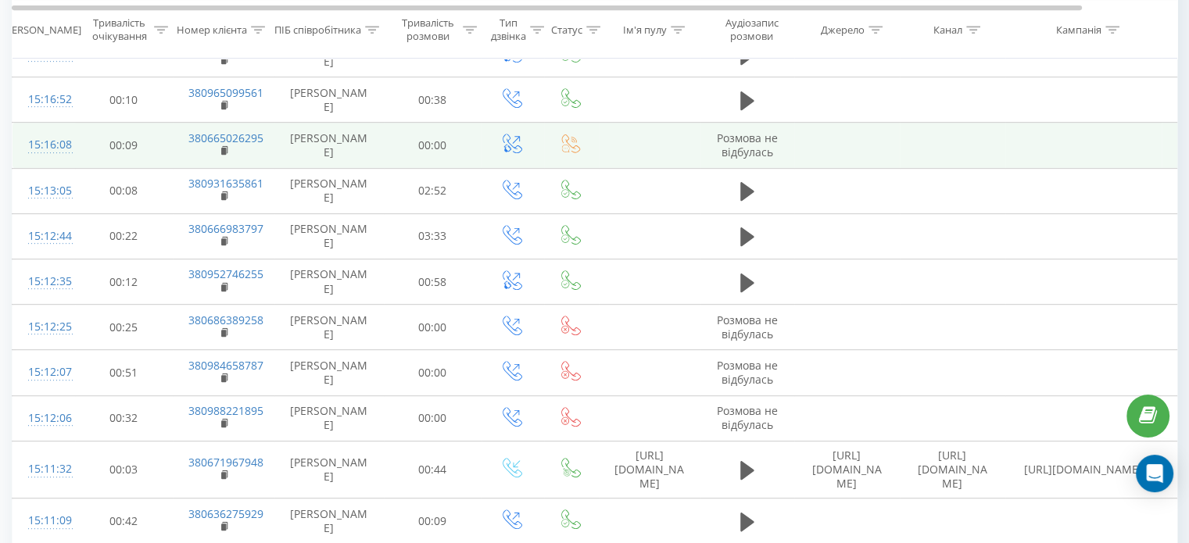
scroll to position [735, 0]
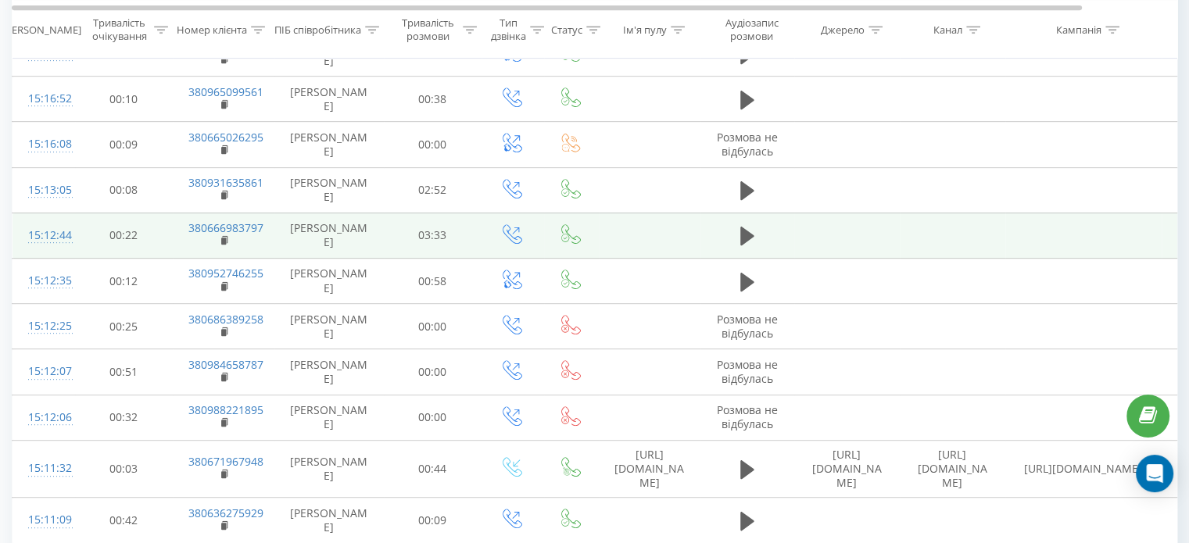
click at [1063, 242] on td at bounding box center [1083, 235] width 156 height 45
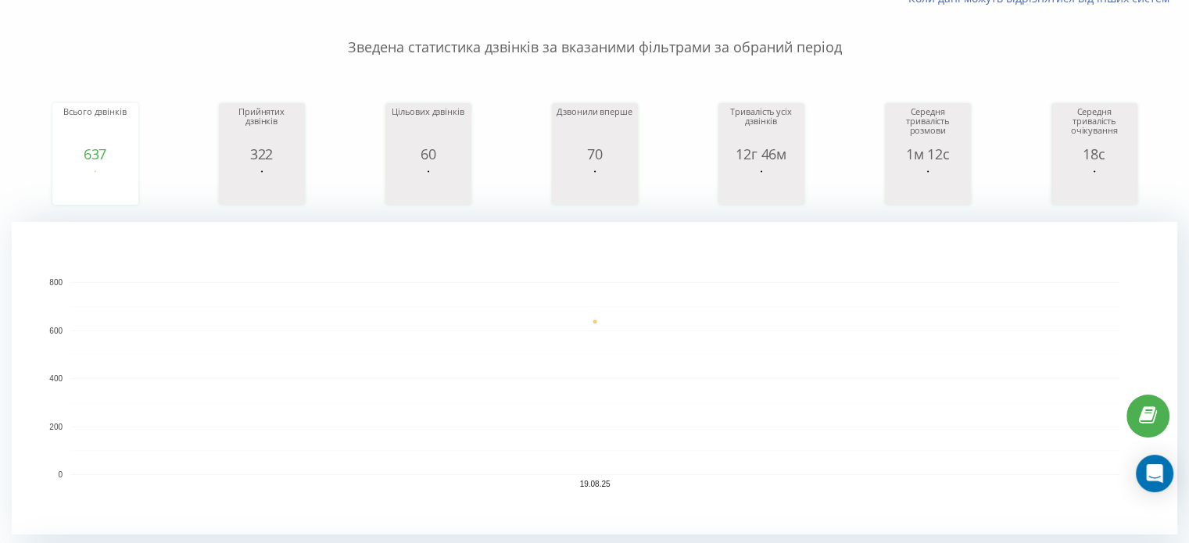
scroll to position [0, 0]
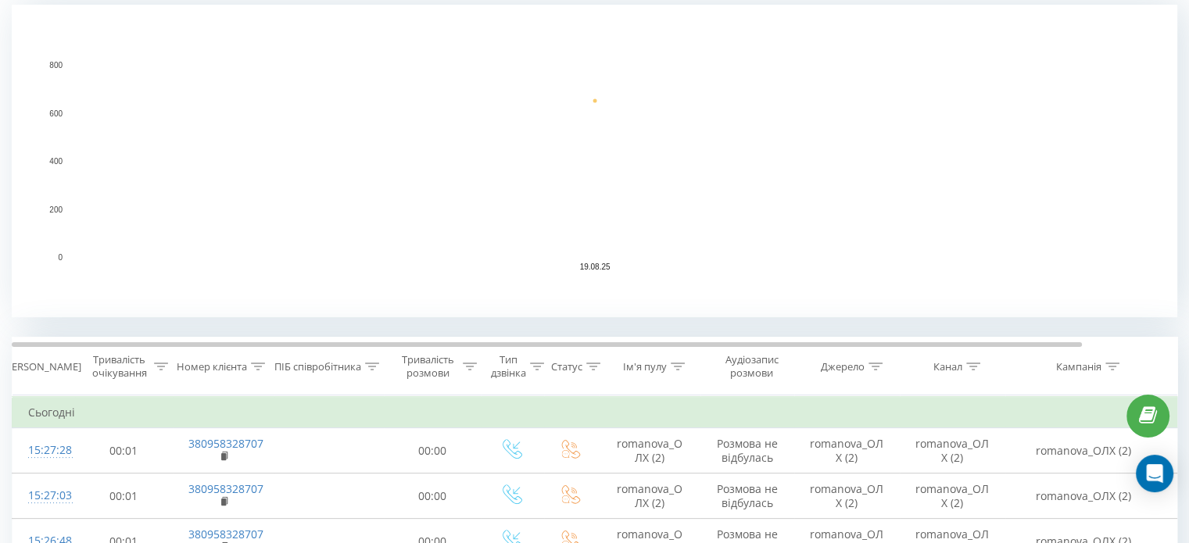
scroll to position [403, 0]
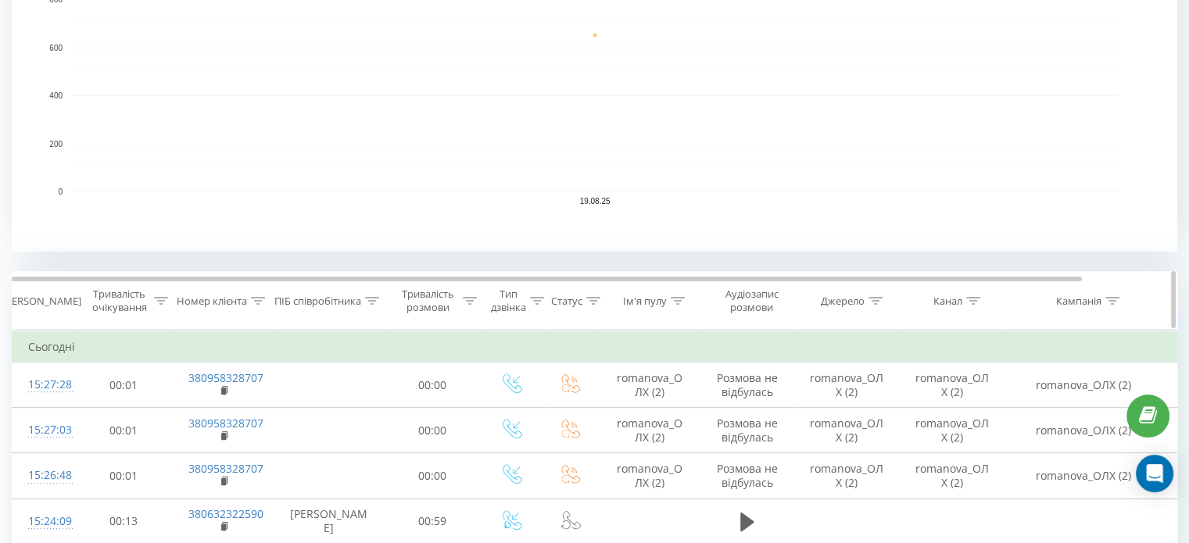
click at [369, 303] on icon at bounding box center [372, 301] width 14 height 8
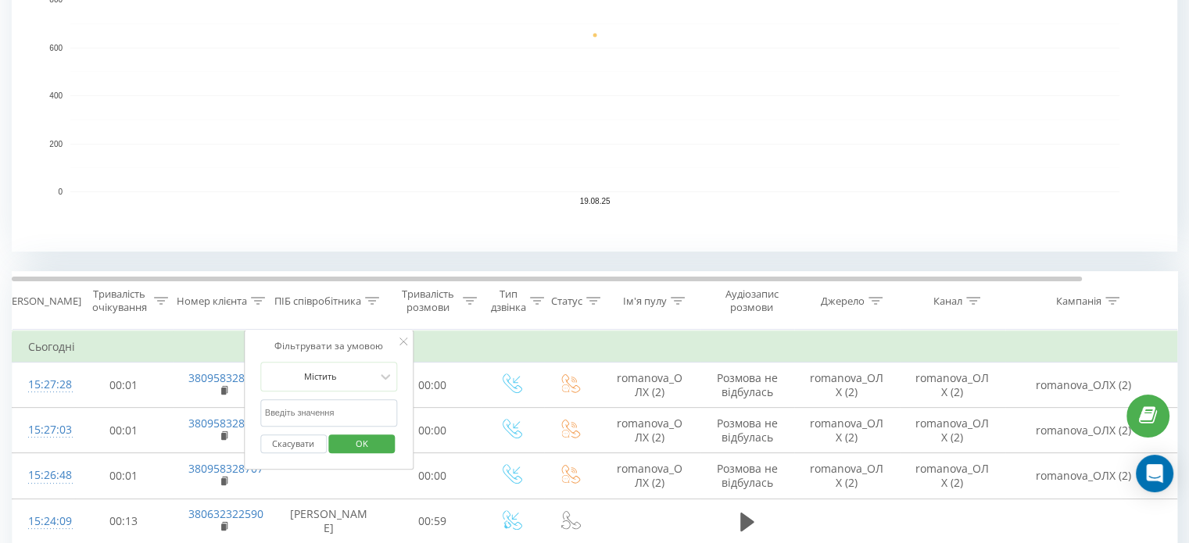
click at [308, 408] on input "text" at bounding box center [329, 412] width 138 height 27
type input "шуст"
click at [384, 443] on button "OK" at bounding box center [362, 445] width 66 height 20
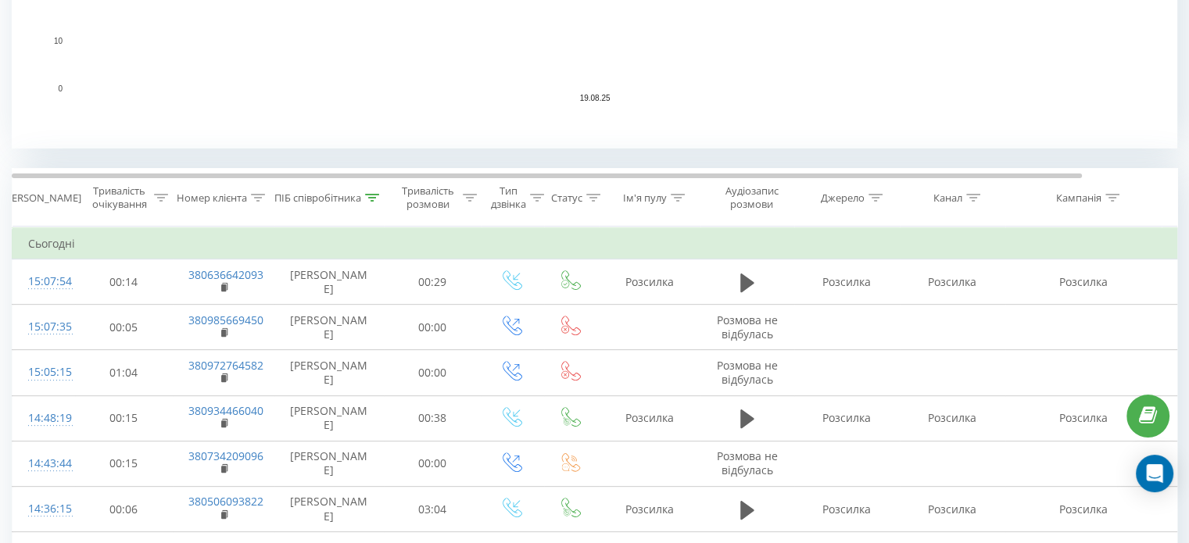
scroll to position [515, 0]
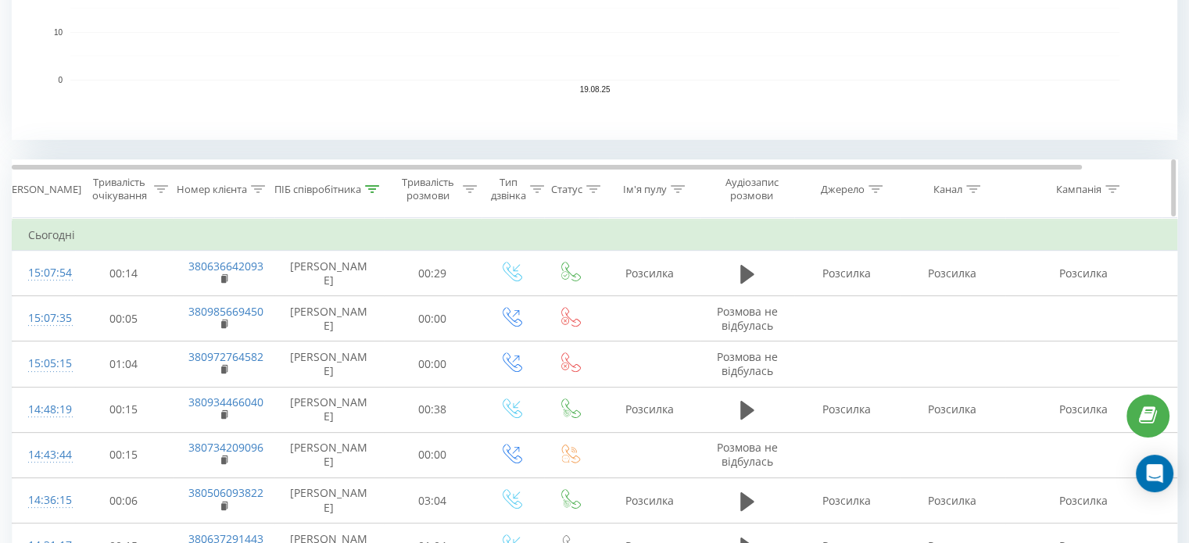
click at [366, 190] on icon at bounding box center [372, 189] width 14 height 8
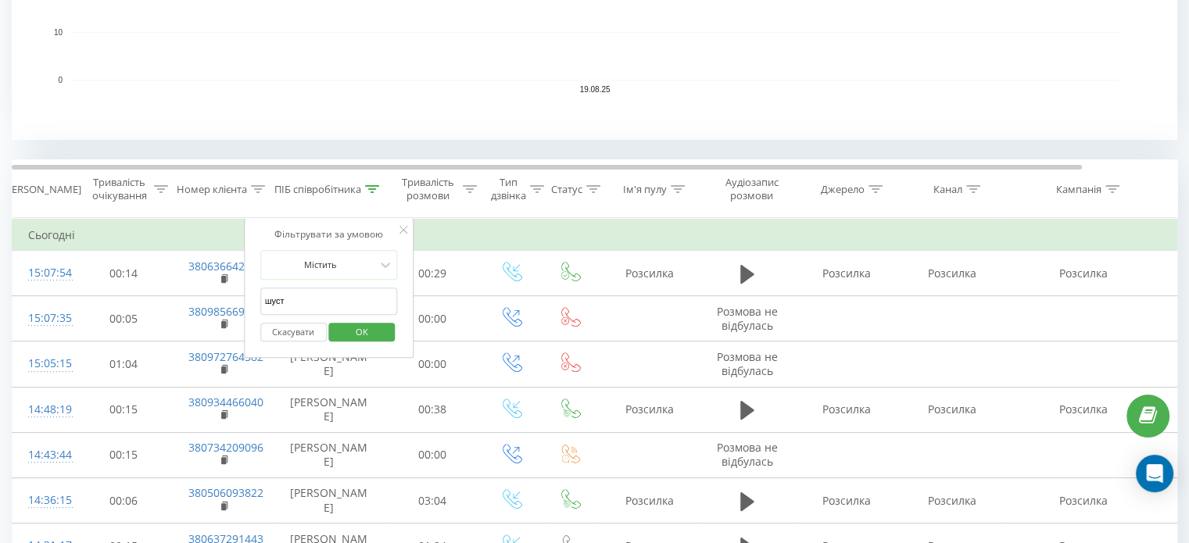
click at [350, 297] on input "шуст" at bounding box center [329, 301] width 138 height 27
click button "OK" at bounding box center [362, 333] width 66 height 20
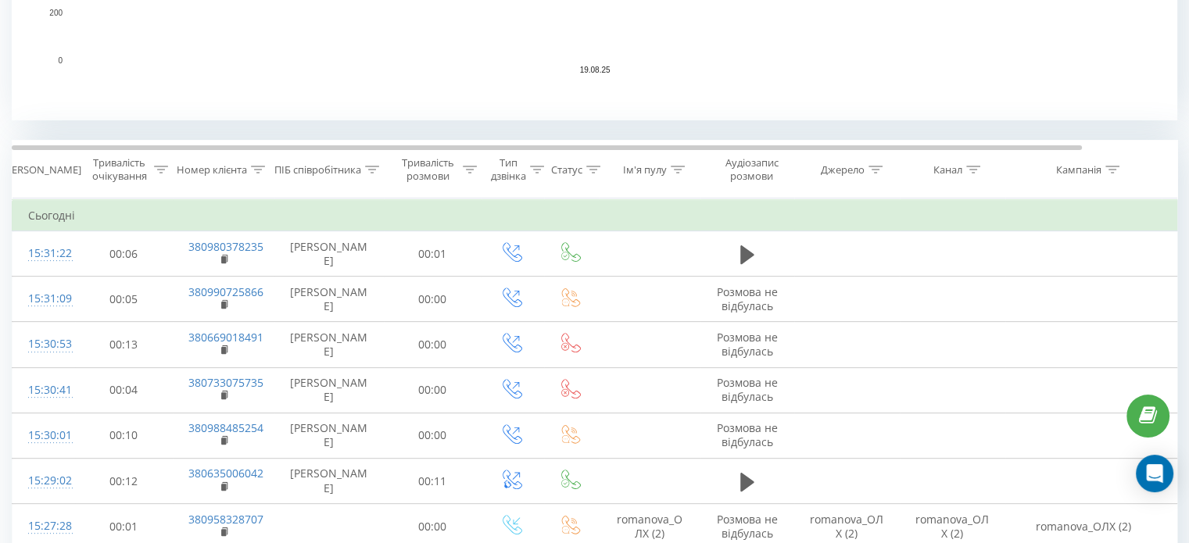
scroll to position [533, 0]
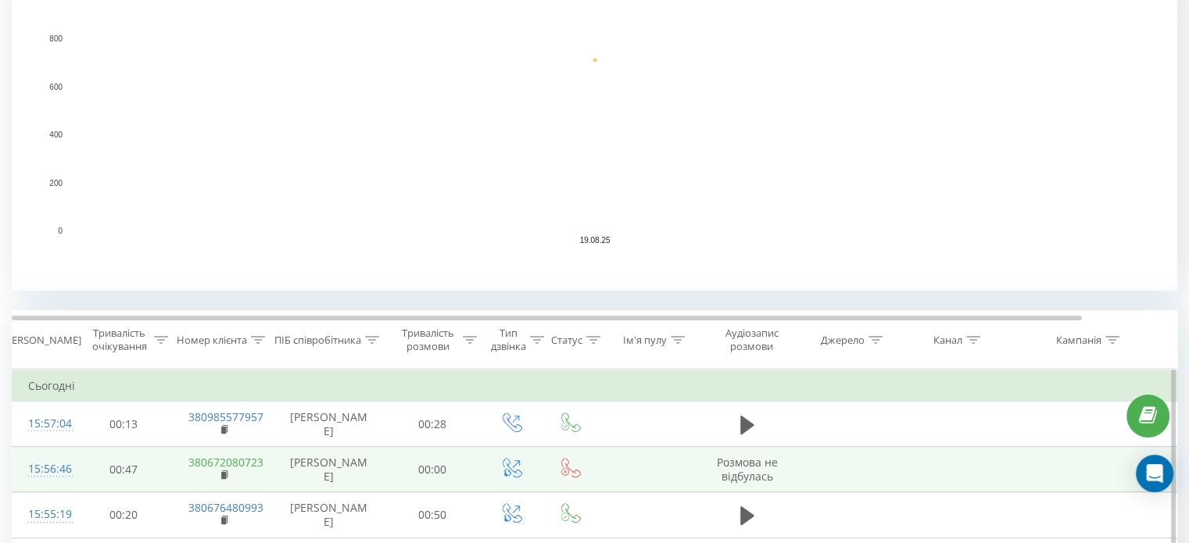
scroll to position [363, 0]
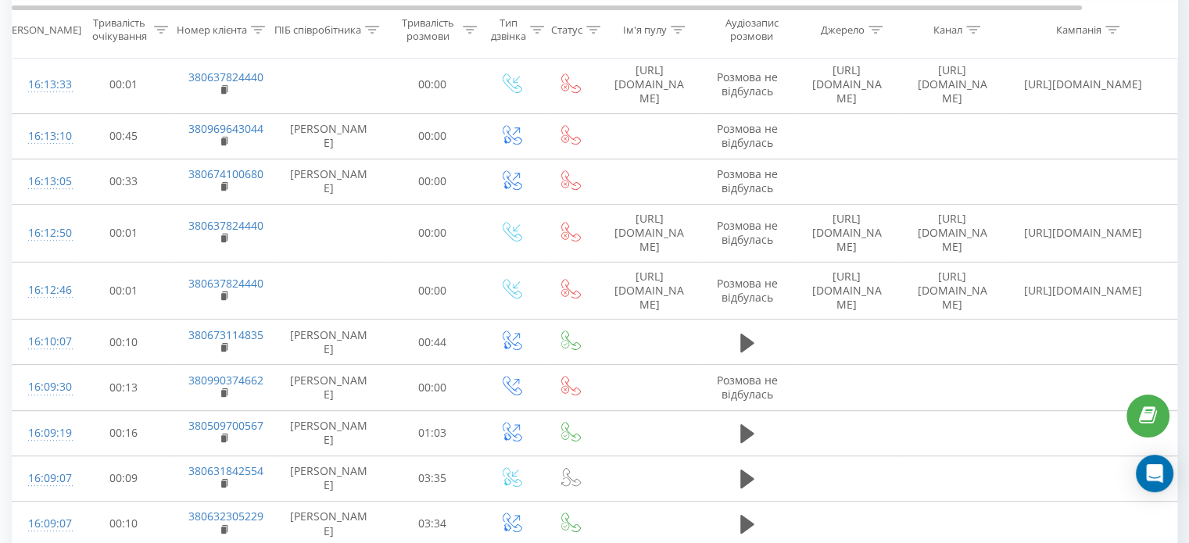
scroll to position [708, 0]
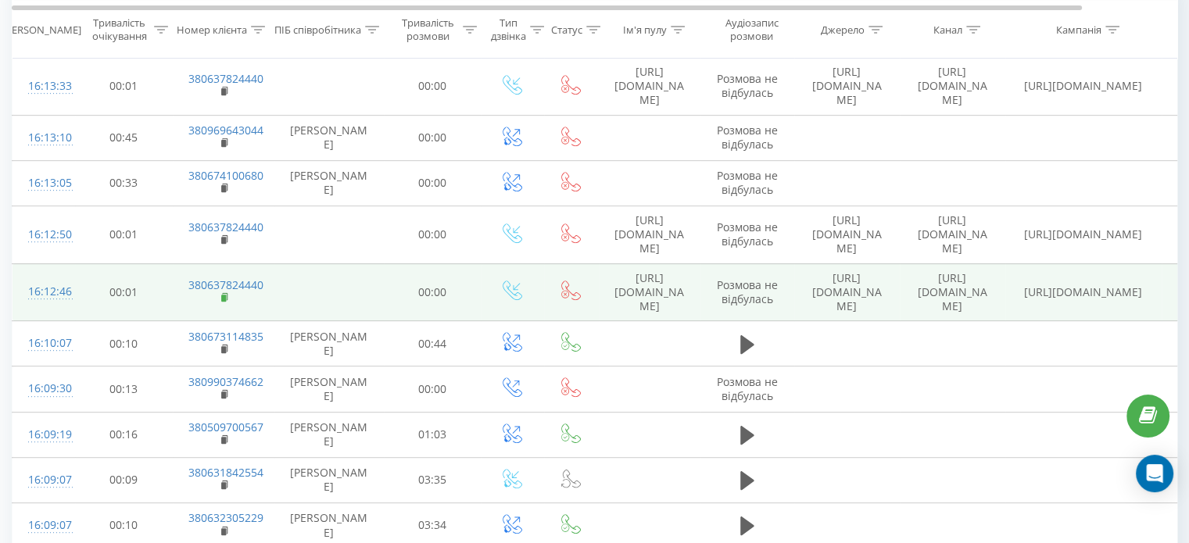
click at [222, 295] on rect at bounding box center [223, 298] width 5 height 7
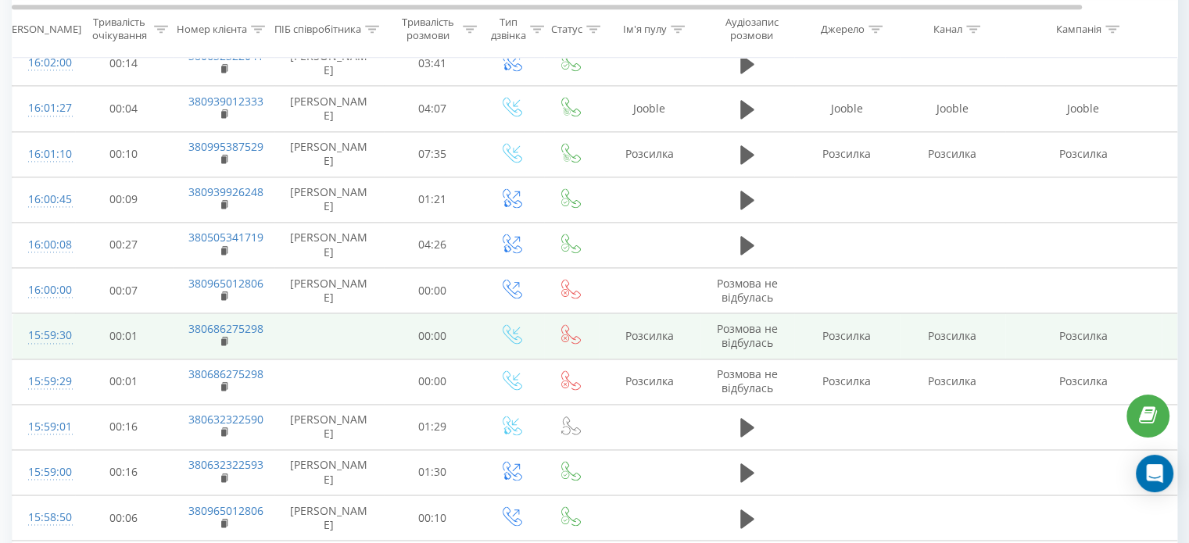
scroll to position [2216, 0]
click at [223, 339] on rect at bounding box center [223, 342] width 5 height 7
